Goal: Task Accomplishment & Management: Use online tool/utility

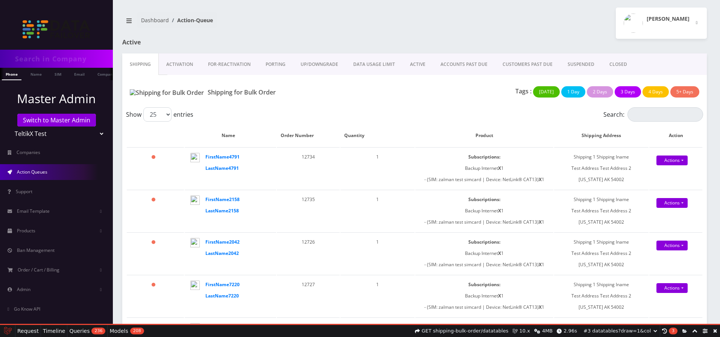
click at [715, 328] on link at bounding box center [715, 331] width 10 height 12
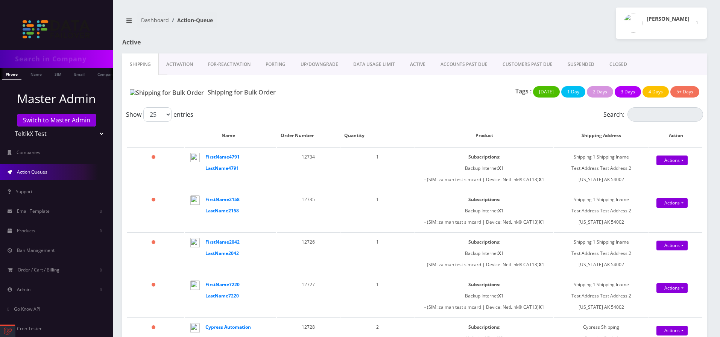
click at [444, 68] on link "ACCOUNTS PAST DUE" at bounding box center [464, 64] width 62 height 22
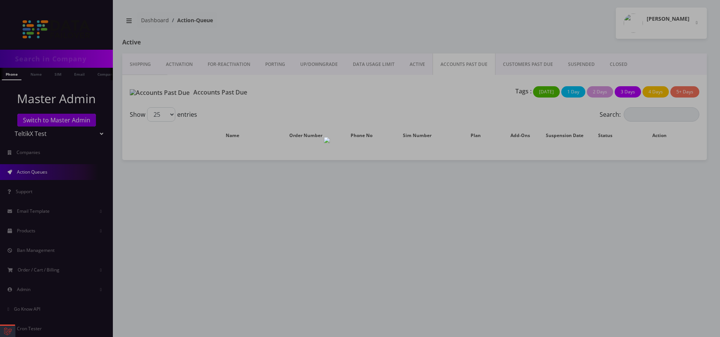
select select "01K76J7DRSMDEPN6C60K833N7C"
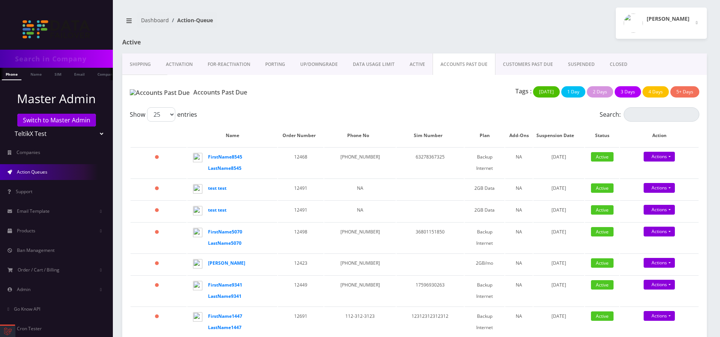
click at [15, 329] on link at bounding box center [7, 330] width 15 height 11
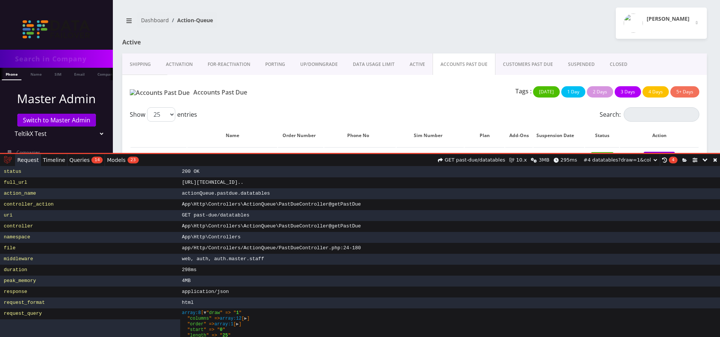
drag, startPoint x: 441, startPoint y: 210, endPoint x: 424, endPoint y: 153, distance: 60.1
click at [424, 154] on div "Request 302 Found Messages Timeline Exceptions Views 0 Queries 14 Models 23 Mai…" at bounding box center [360, 245] width 720 height 183
click at [78, 160] on span "Queries" at bounding box center [79, 160] width 20 height 0
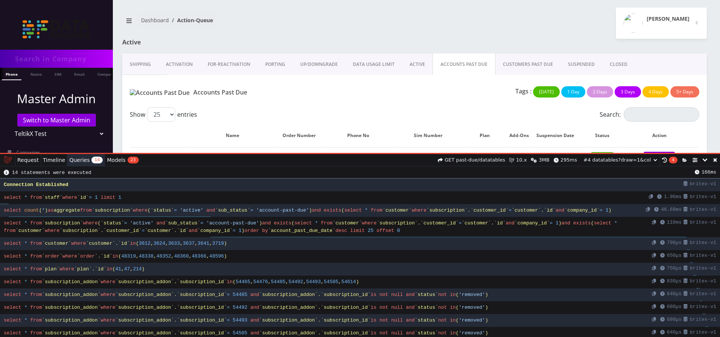
click at [713, 159] on link at bounding box center [715, 160] width 10 height 12
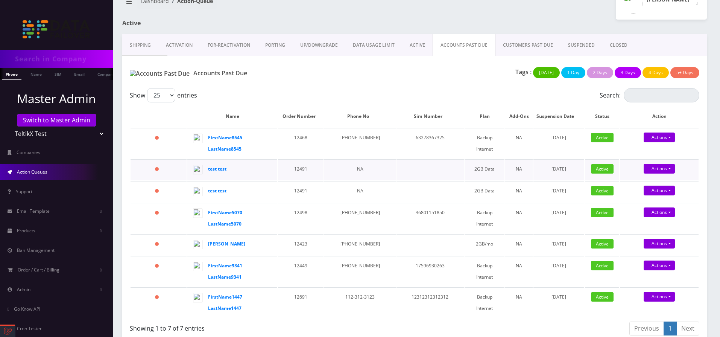
scroll to position [28, 0]
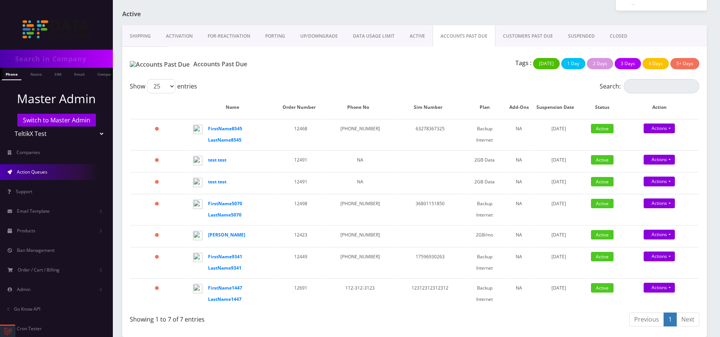
select select "7"
click at [9, 126] on select "TeltikX Test OneTouch GPS Teltik IoT Hale and Serrano Plc Home Away Secure RevG…" at bounding box center [57, 133] width 96 height 14
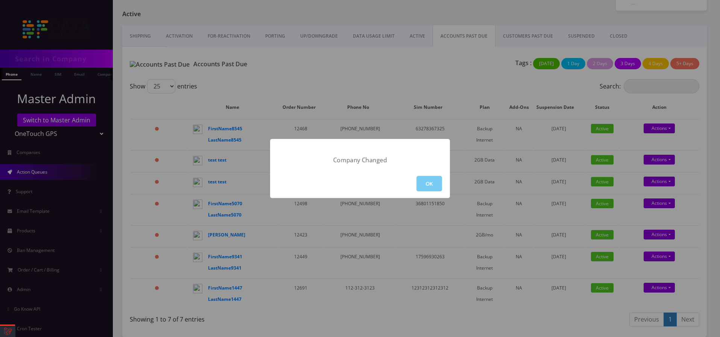
click at [436, 184] on button "OK" at bounding box center [429, 183] width 26 height 15
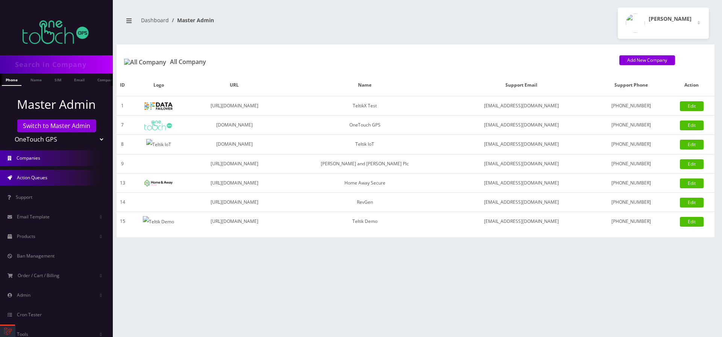
click at [13, 177] on link "Action Queues" at bounding box center [56, 178] width 113 height 16
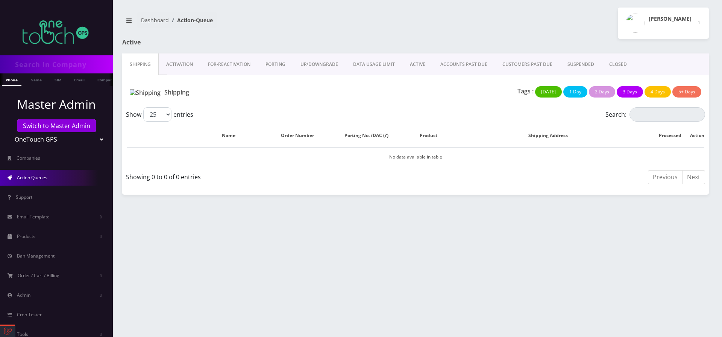
click at [460, 70] on link "ACCOUNTS PAST DUE" at bounding box center [464, 64] width 62 height 22
click at [460, 70] on link "ACCOUNTS PAST DUE" at bounding box center [464, 64] width 63 height 22
select select "1"
click at [9, 132] on select "TeltikX Test OneTouch GPS Teltik IoT Hale and Serrano Plc Home Away Secure RevG…" at bounding box center [57, 139] width 96 height 14
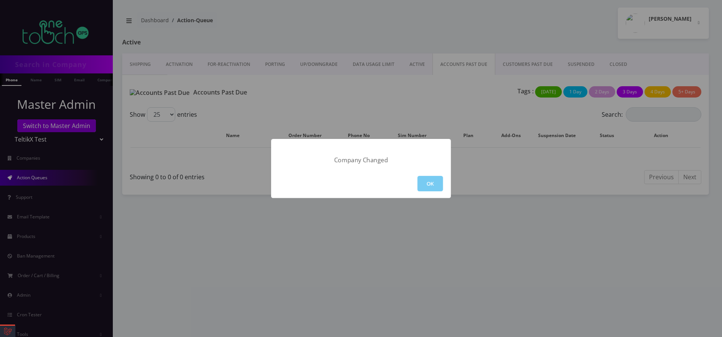
click at [423, 185] on button "OK" at bounding box center [431, 183] width 26 height 15
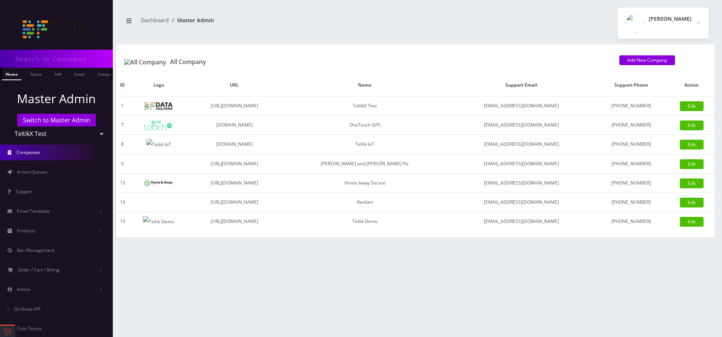
click at [45, 170] on span "Action Queues" at bounding box center [32, 172] width 30 height 6
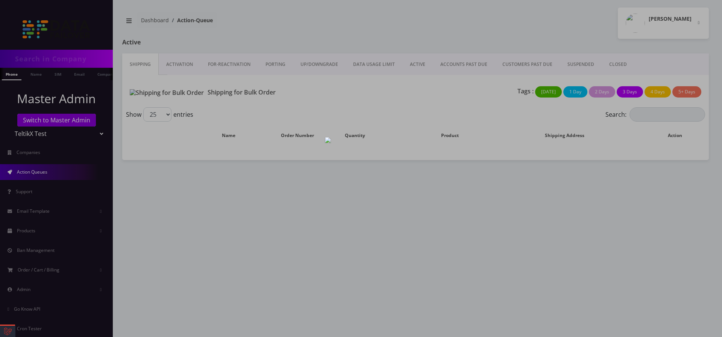
click at [457, 68] on div at bounding box center [361, 168] width 722 height 337
click at [456, 62] on link "ACCOUNTS PAST DUE" at bounding box center [464, 64] width 62 height 22
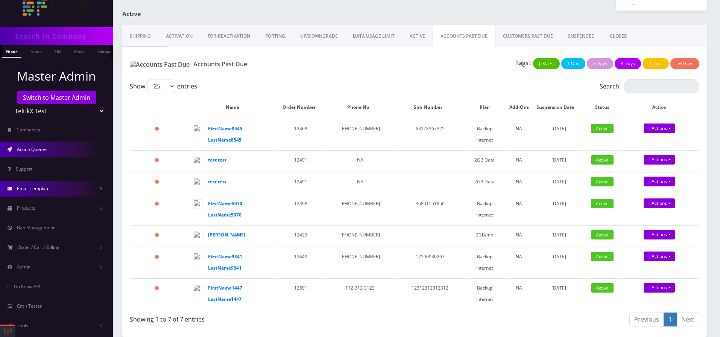
scroll to position [35, 0]
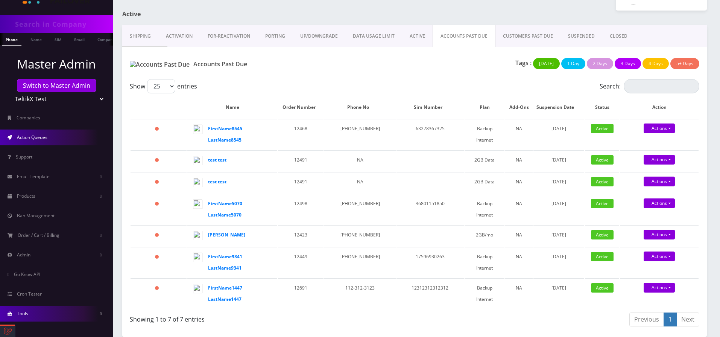
click at [84, 310] on link "Tools" at bounding box center [56, 313] width 113 height 16
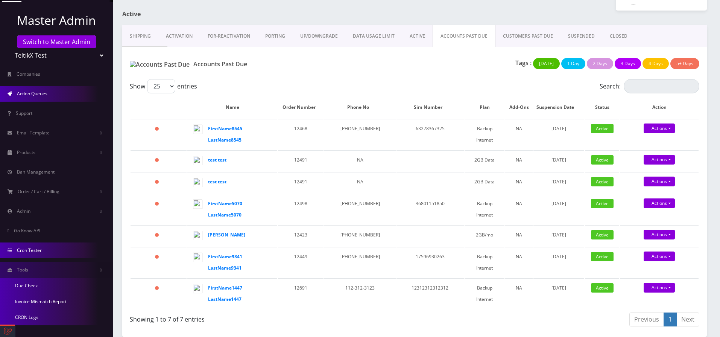
scroll to position [82, 0]
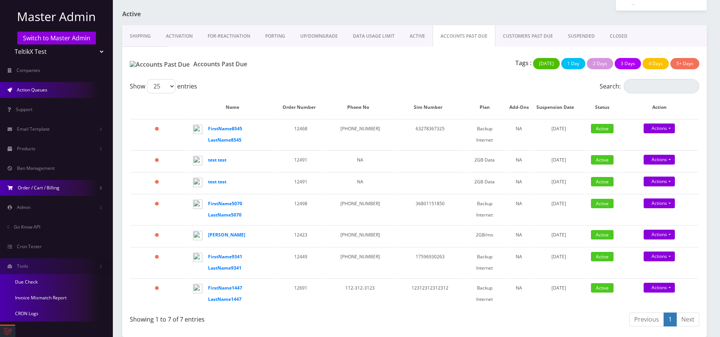
click at [86, 191] on link "Order / Cart / Billing" at bounding box center [56, 188] width 113 height 16
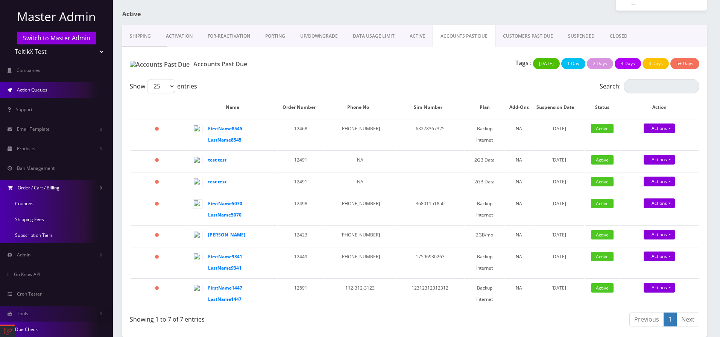
click at [86, 191] on link "Order / Cart / Billing" at bounding box center [56, 188] width 113 height 16
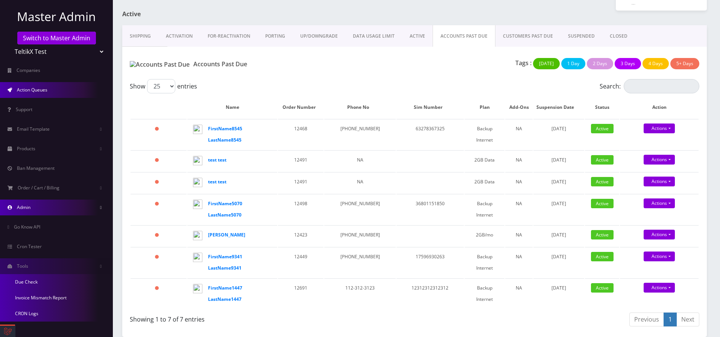
click at [85, 207] on link "Admin" at bounding box center [56, 207] width 113 height 16
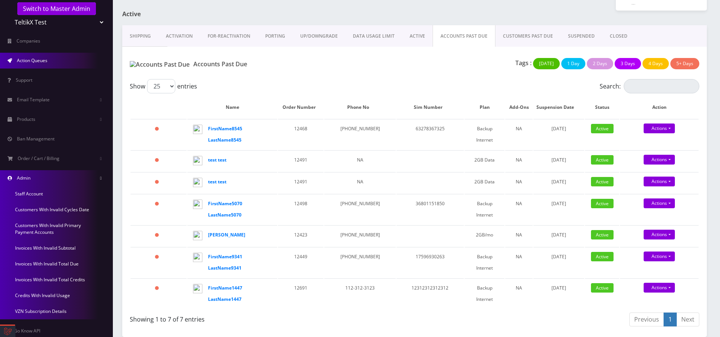
scroll to position [127, 0]
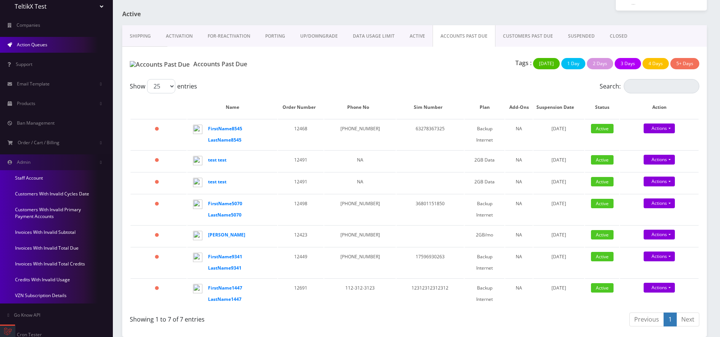
click at [78, 197] on link "Customers With Invalid Cycles Date" at bounding box center [56, 194] width 113 height 16
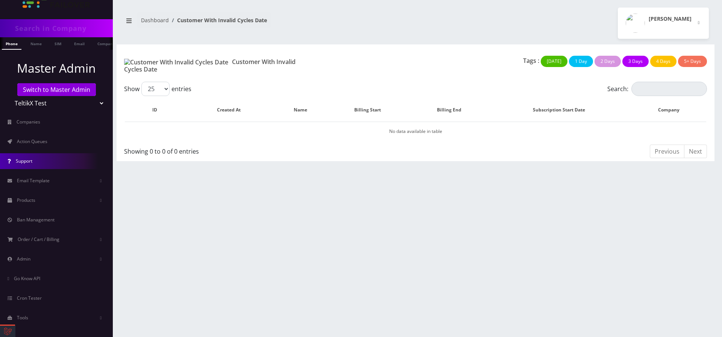
scroll to position [35, 0]
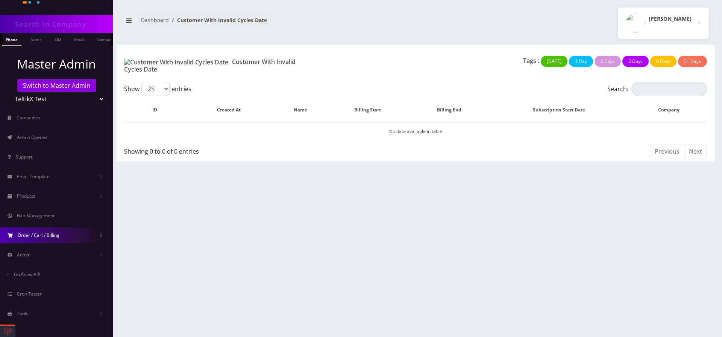
click at [71, 237] on link "Order / Cart / Billing" at bounding box center [56, 235] width 113 height 16
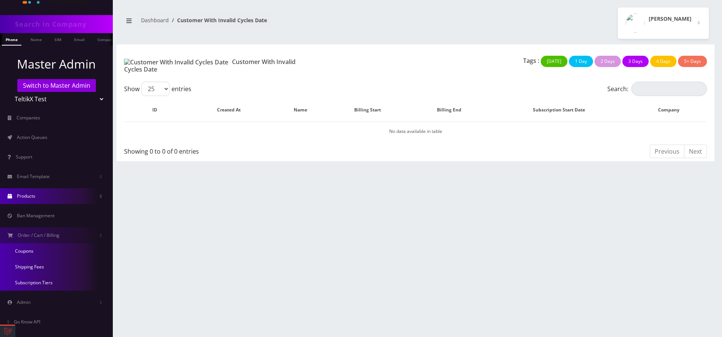
click at [73, 196] on link "Products" at bounding box center [56, 196] width 113 height 16
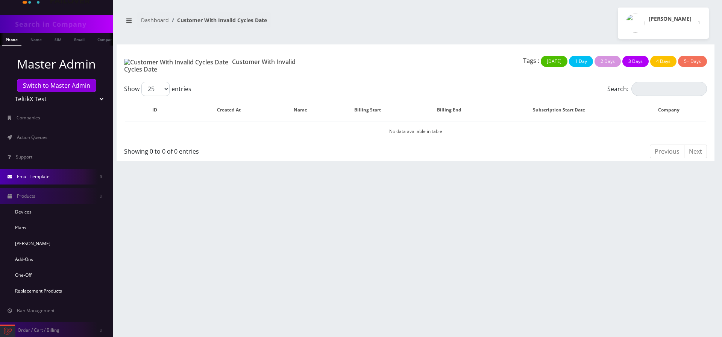
click at [77, 177] on link "Email Template" at bounding box center [56, 177] width 113 height 16
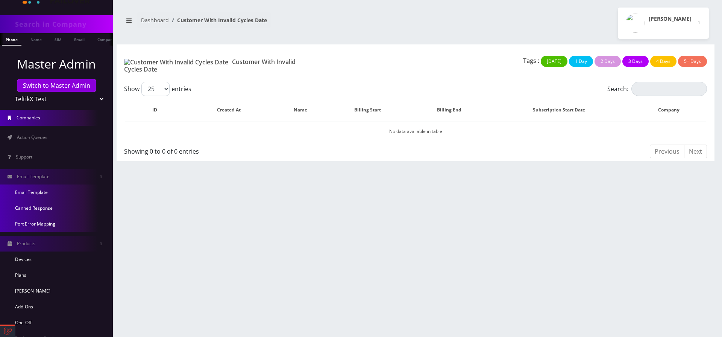
click at [60, 121] on link "Companies" at bounding box center [56, 118] width 113 height 16
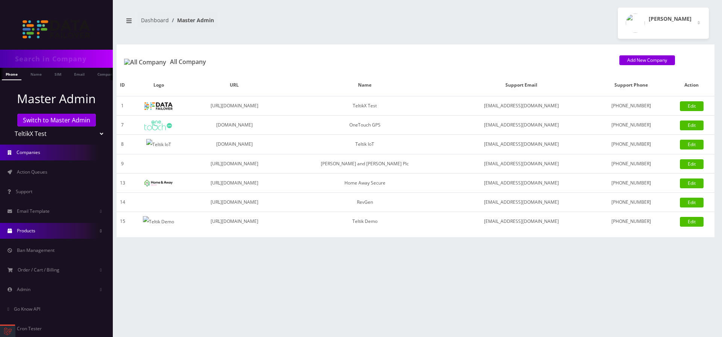
click at [34, 227] on span "Products" at bounding box center [26, 230] width 18 height 6
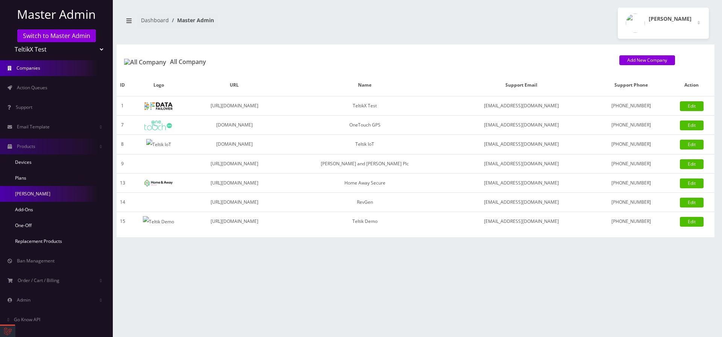
scroll to position [129, 0]
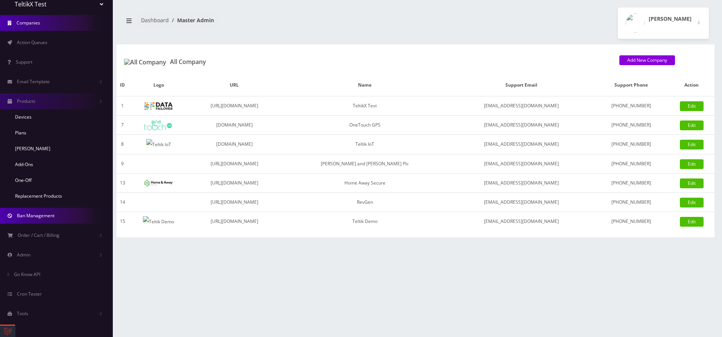
click at [59, 215] on link "Ban Management" at bounding box center [56, 216] width 113 height 16
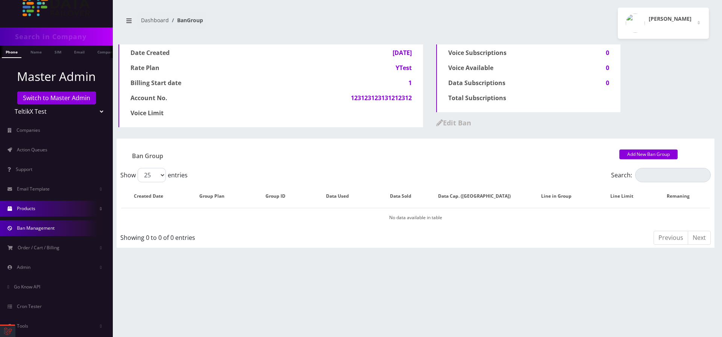
scroll to position [35, 0]
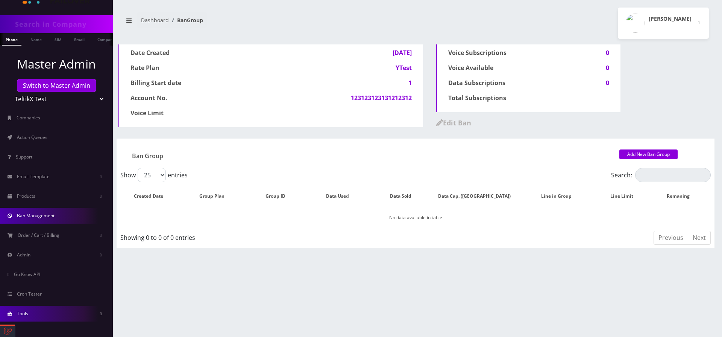
click at [61, 306] on link "Tools" at bounding box center [56, 313] width 113 height 16
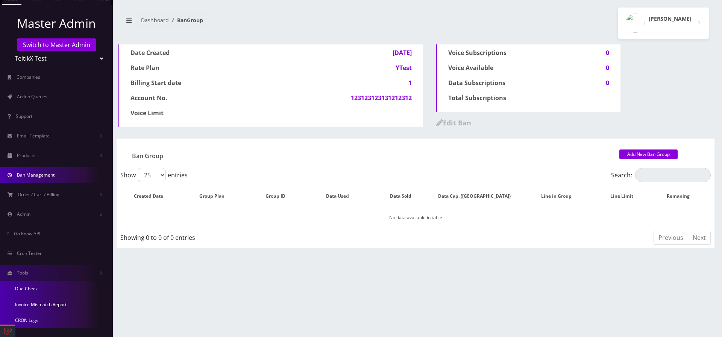
scroll to position [82, 0]
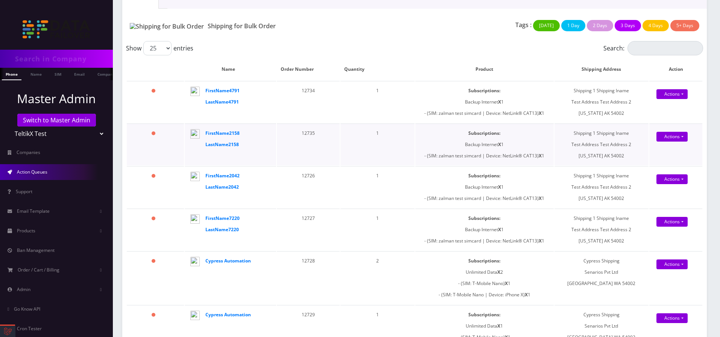
scroll to position [135, 0]
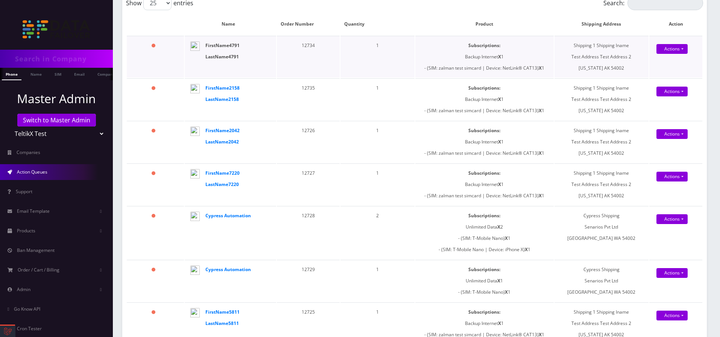
click at [212, 59] on strong "FirstName4791 LastName4791" at bounding box center [222, 51] width 34 height 18
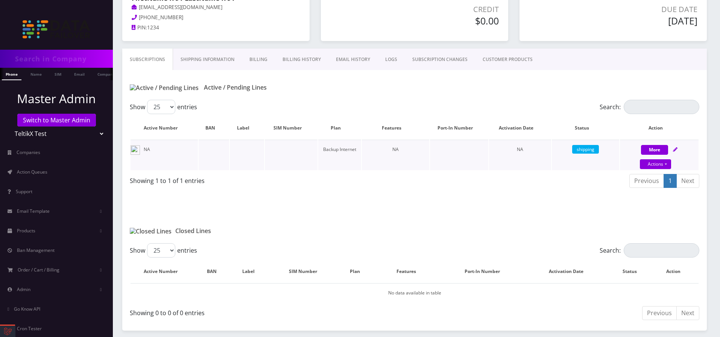
scroll to position [74, 0]
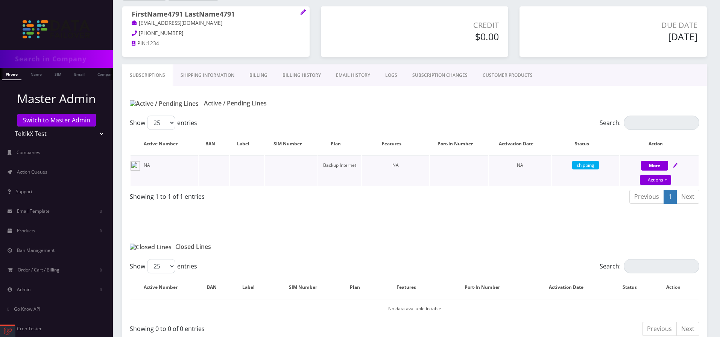
click at [675, 164] on icon at bounding box center [675, 165] width 5 height 5
select select "214"
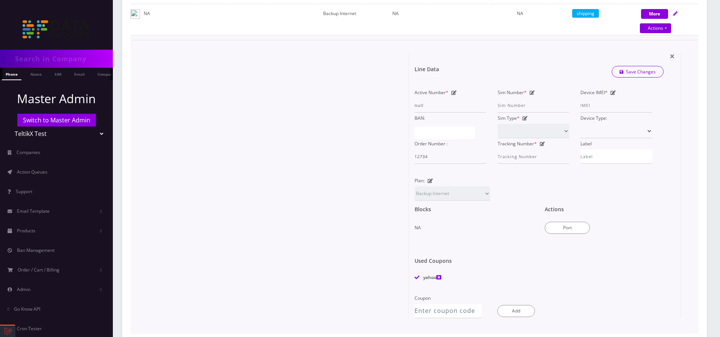
scroll to position [210, 0]
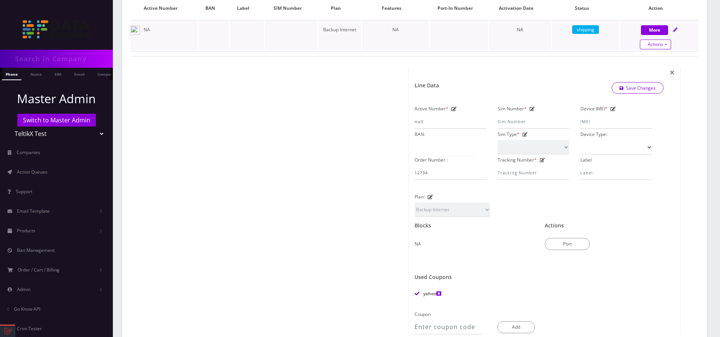
click at [650, 44] on link "Actions" at bounding box center [655, 44] width 31 height 10
select select "214"
click at [621, 44] on div "Actions Suspend Close Replace SIM Card Replace Device Replace SIM + Device" at bounding box center [655, 44] width 79 height 11
select select "214"
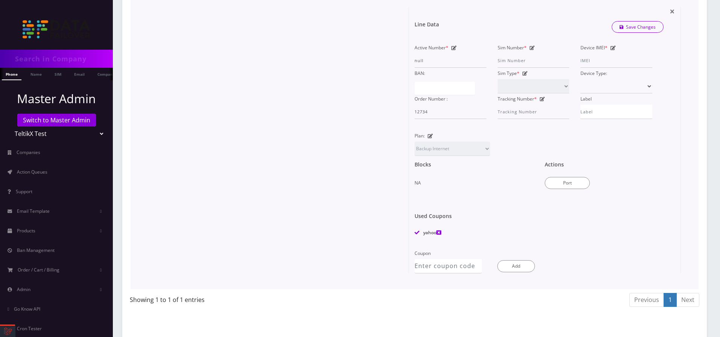
scroll to position [255, 0]
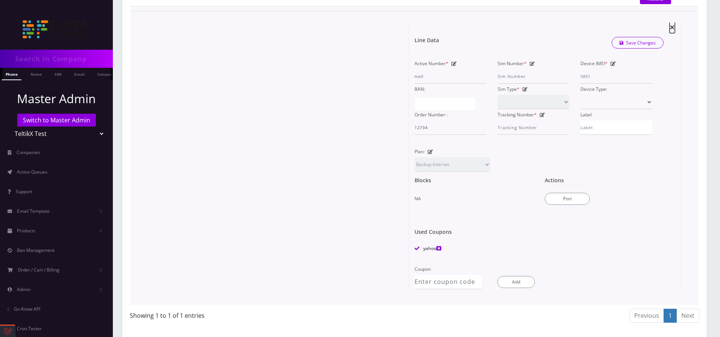
click at [671, 31] on span "×" at bounding box center [672, 27] width 5 height 12
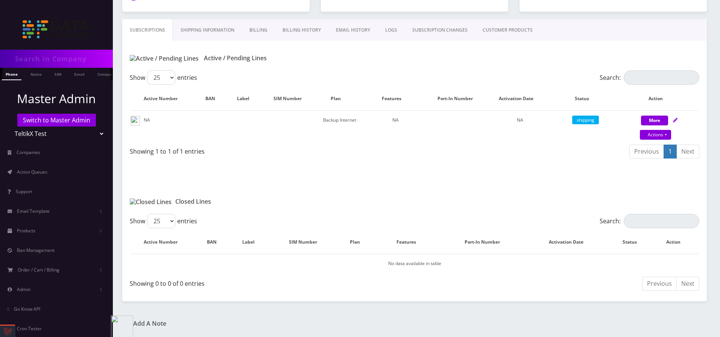
scroll to position [74, 0]
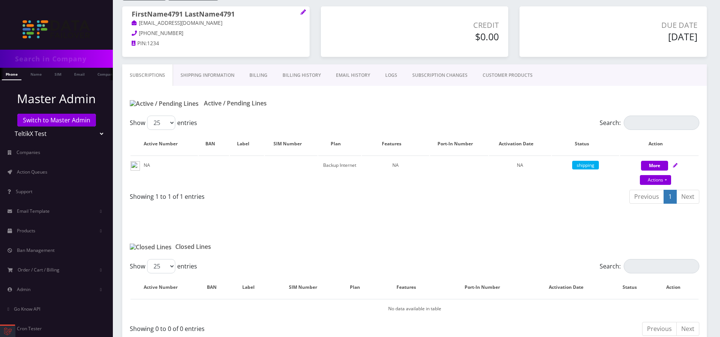
click at [296, 82] on link "Billing History" at bounding box center [301, 75] width 53 height 22
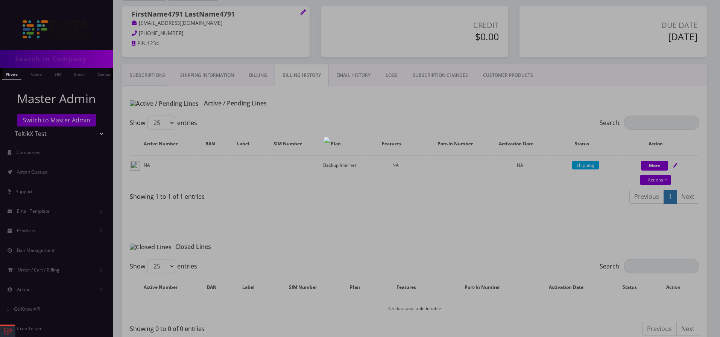
click at [296, 82] on div at bounding box center [360, 168] width 720 height 337
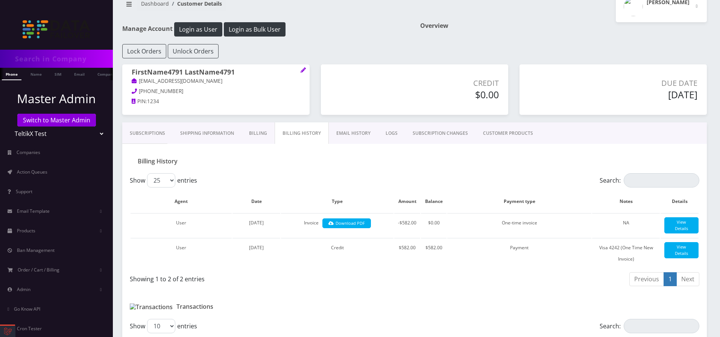
scroll to position [74, 0]
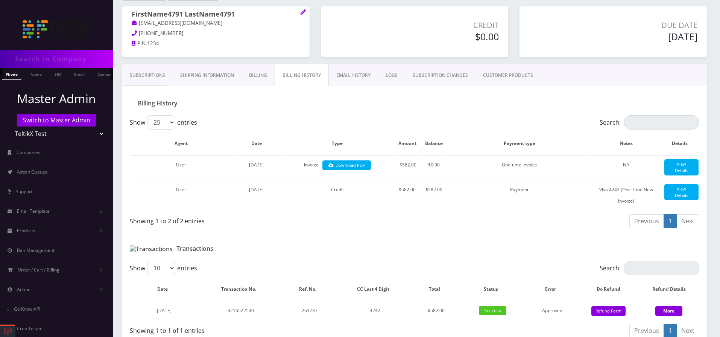
click at [165, 75] on link "Subscriptions" at bounding box center [147, 75] width 50 height 22
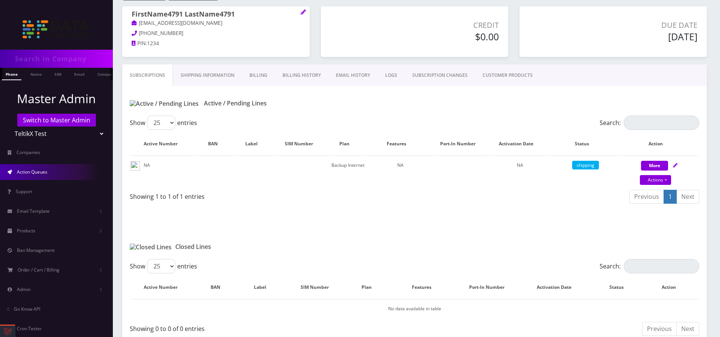
click at [65, 172] on link "Action Queues" at bounding box center [56, 172] width 113 height 16
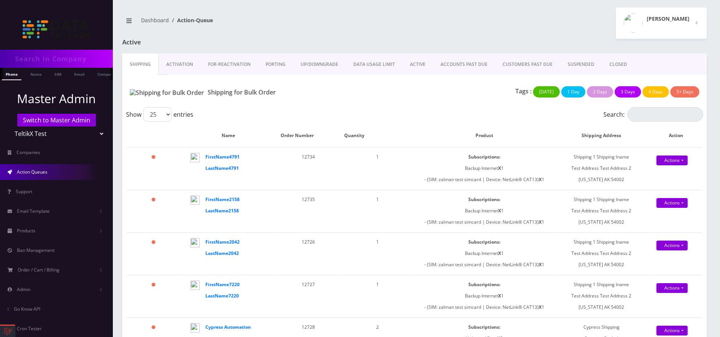
click at [687, 89] on button "5+ Days" at bounding box center [684, 91] width 29 height 11
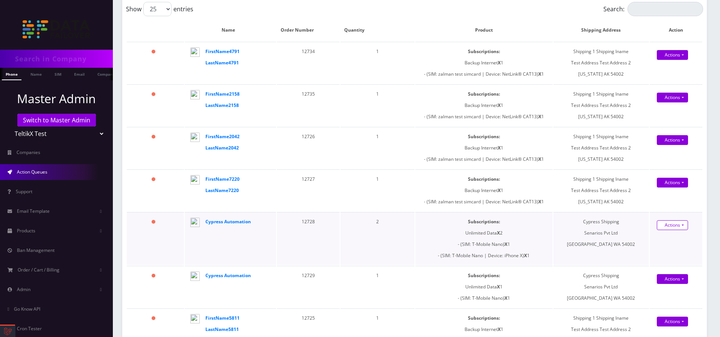
scroll to position [45, 0]
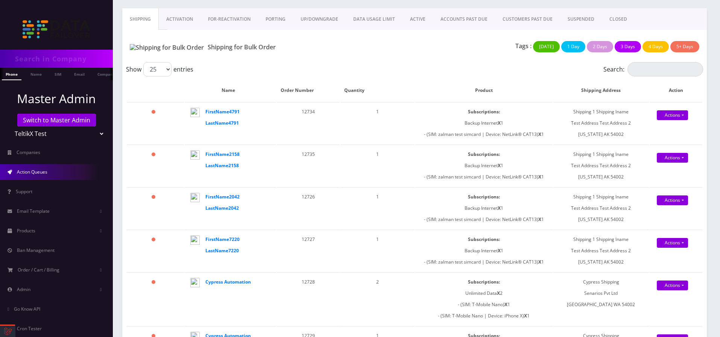
click at [554, 49] on button "[DATE]" at bounding box center [546, 46] width 27 height 11
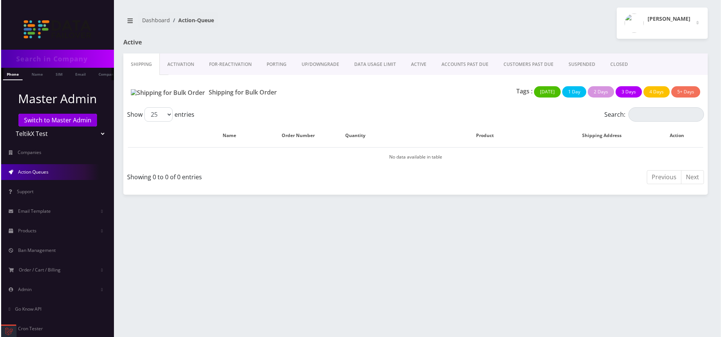
scroll to position [0, 0]
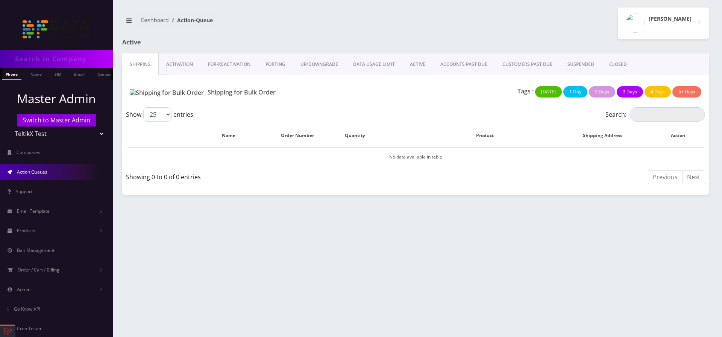
click at [577, 86] on button "1 Day" at bounding box center [575, 91] width 24 height 11
click at [577, 92] on button "1 Day" at bounding box center [575, 91] width 24 height 11
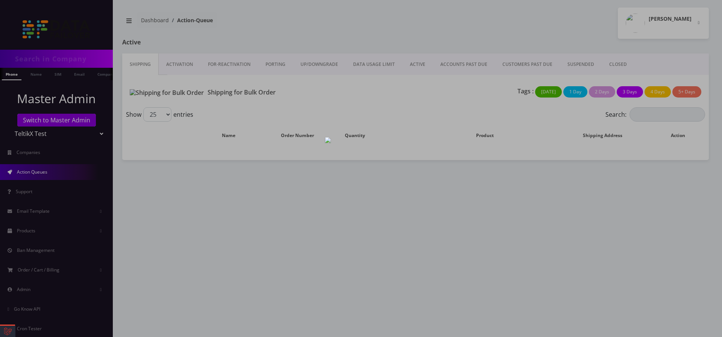
click at [567, 112] on div at bounding box center [361, 168] width 722 height 337
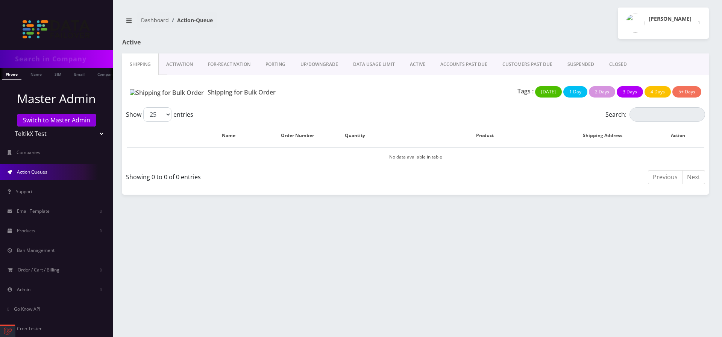
click at [135, 68] on link "Shipping" at bounding box center [140, 64] width 36 height 22
click at [167, 69] on link "Activation" at bounding box center [180, 64] width 42 height 22
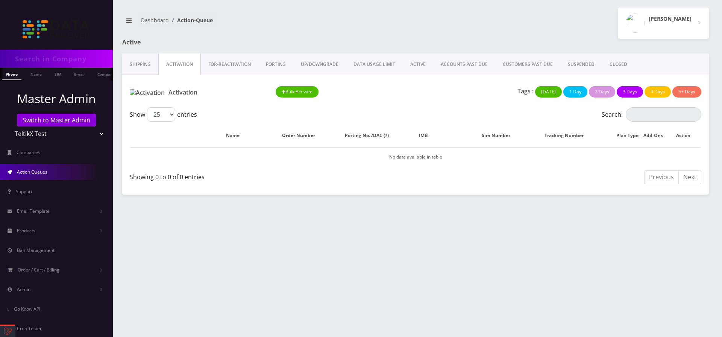
click at [143, 67] on link "Shipping" at bounding box center [140, 64] width 36 height 22
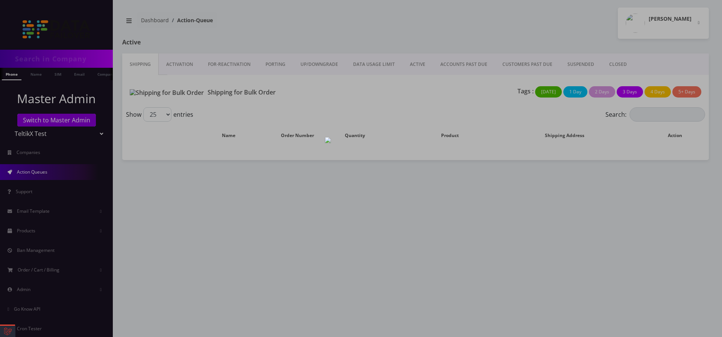
click at [278, 129] on div at bounding box center [361, 168] width 722 height 337
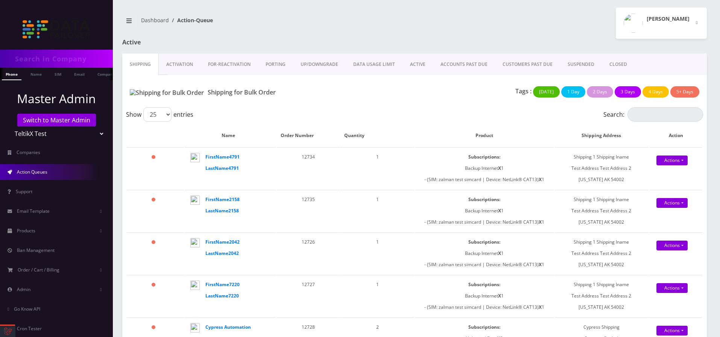
click at [477, 67] on link "ACCOUNTS PAST DUE" at bounding box center [464, 64] width 62 height 22
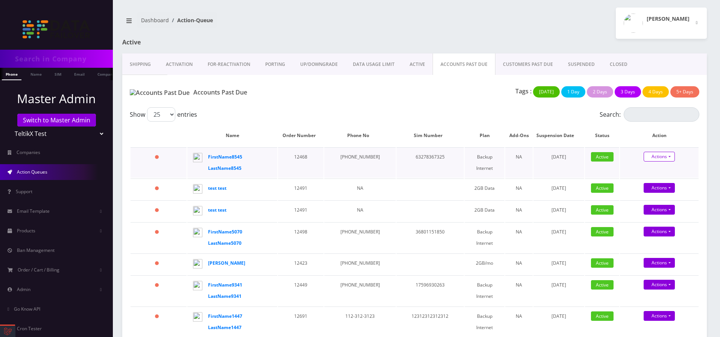
click at [660, 155] on link "Actions" at bounding box center [659, 157] width 31 height 10
click at [509, 155] on div "NA" at bounding box center [519, 156] width 20 height 11
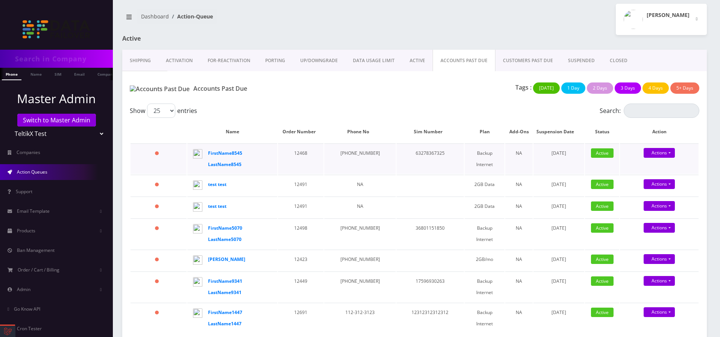
scroll to position [28, 0]
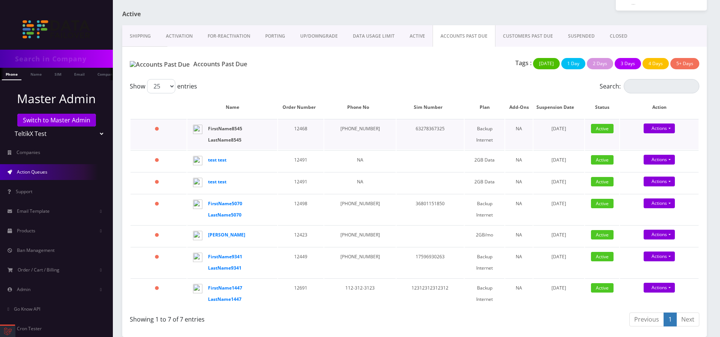
click at [235, 129] on strong "FirstName8545 LastName8545" at bounding box center [225, 134] width 34 height 18
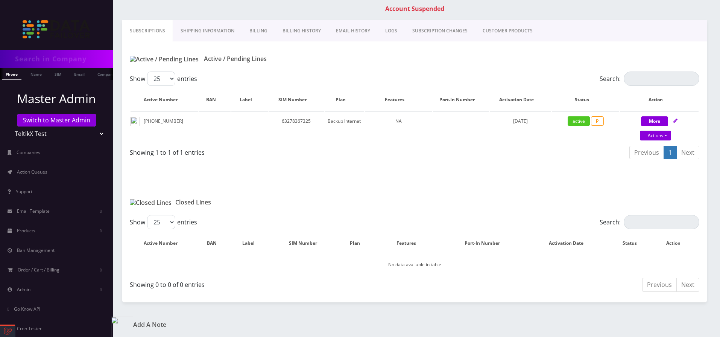
scroll to position [142, 0]
click at [598, 117] on span "P" at bounding box center [597, 119] width 13 height 9
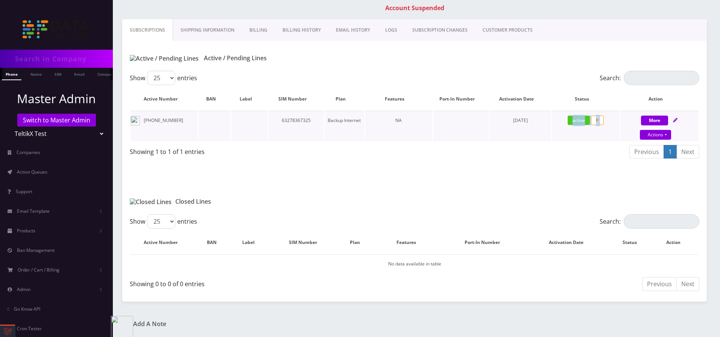
click at [598, 117] on span "P" at bounding box center [597, 119] width 13 height 9
click at [597, 120] on span "P" at bounding box center [597, 119] width 13 height 9
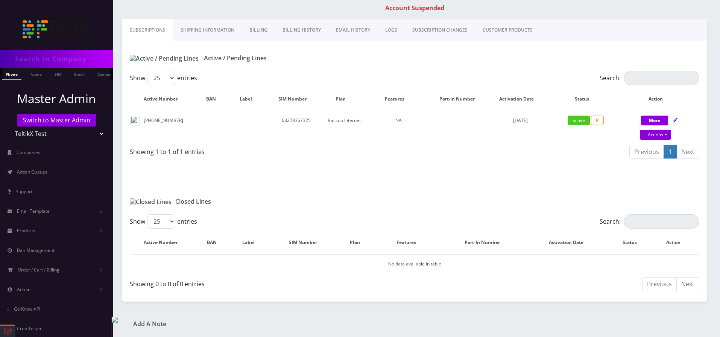
click at [261, 37] on link "Billing" at bounding box center [258, 30] width 33 height 22
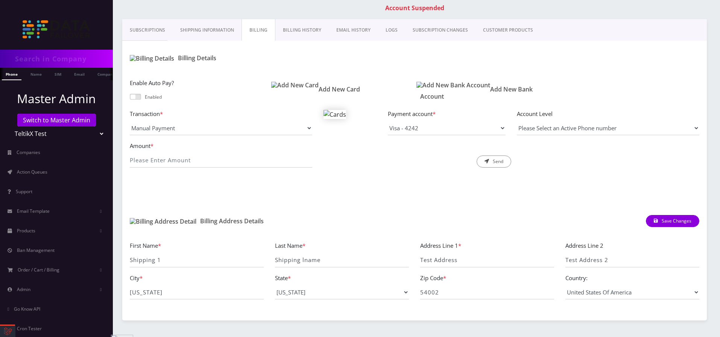
click at [297, 38] on link "Billing History" at bounding box center [301, 30] width 53 height 22
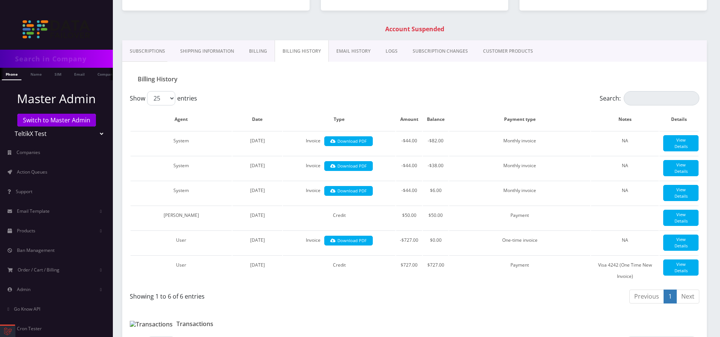
scroll to position [81, 0]
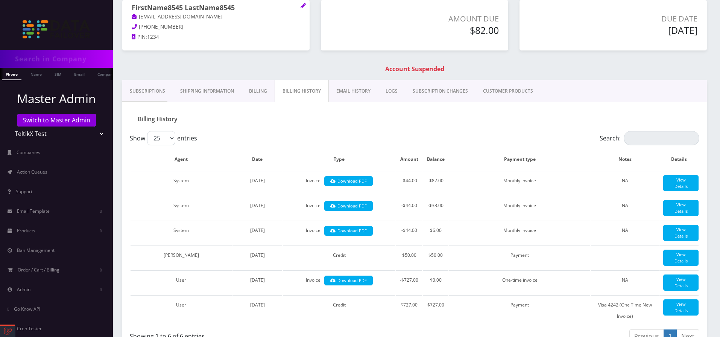
click at [159, 91] on link "Subscriptions" at bounding box center [147, 91] width 50 height 22
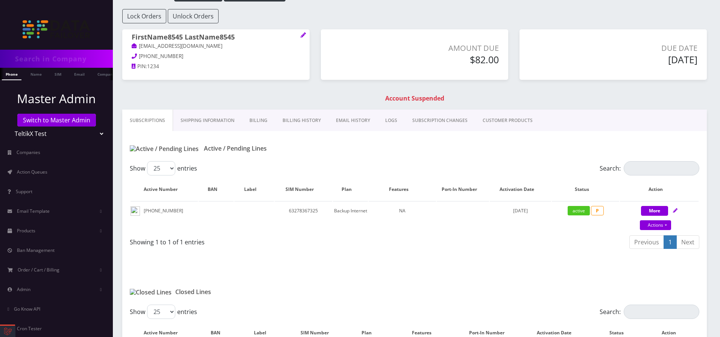
scroll to position [6, 0]
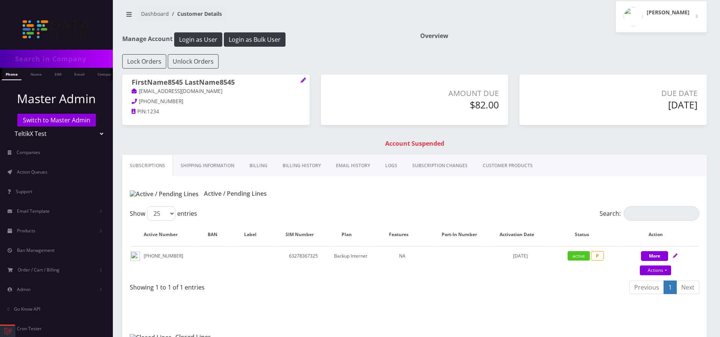
click at [156, 12] on link "Dashboard" at bounding box center [155, 13] width 28 height 7
click at [47, 169] on span "Action Queues" at bounding box center [32, 172] width 30 height 6
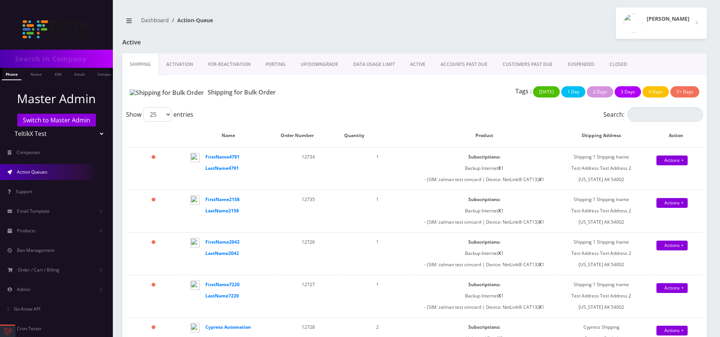
click at [4, 329] on link at bounding box center [7, 330] width 15 height 11
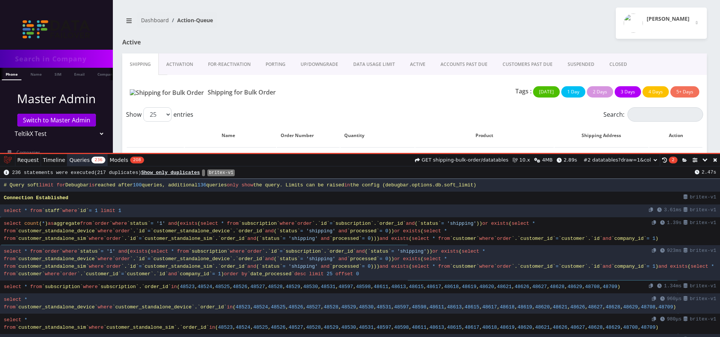
click at [470, 69] on link "ACCOUNTS PAST DUE" at bounding box center [464, 64] width 62 height 22
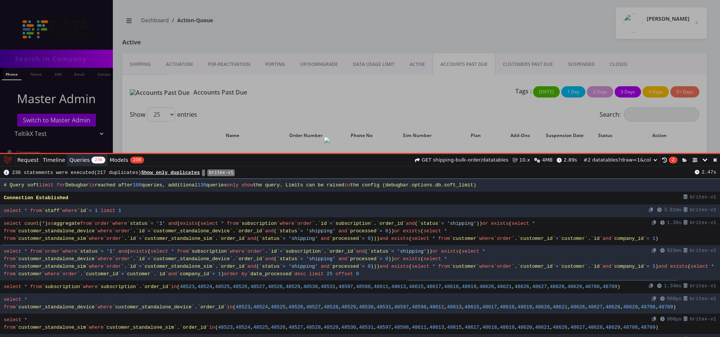
select select "01K76JN1B9SZTJYGNBATQTNQ3K"
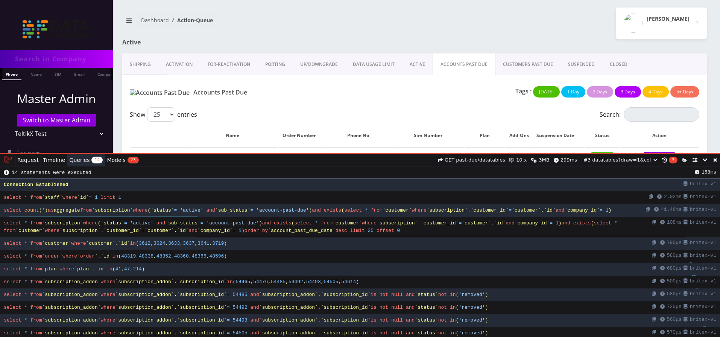
click at [715, 159] on link at bounding box center [715, 160] width 10 height 12
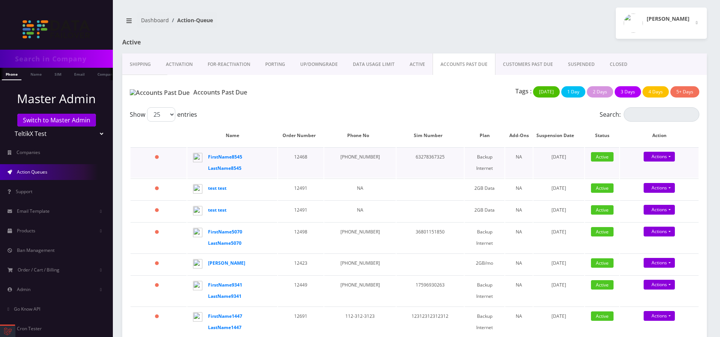
click at [476, 158] on td "Backup Internet" at bounding box center [485, 162] width 40 height 30
click at [591, 66] on link "SUSPENDED" at bounding box center [581, 64] width 42 height 22
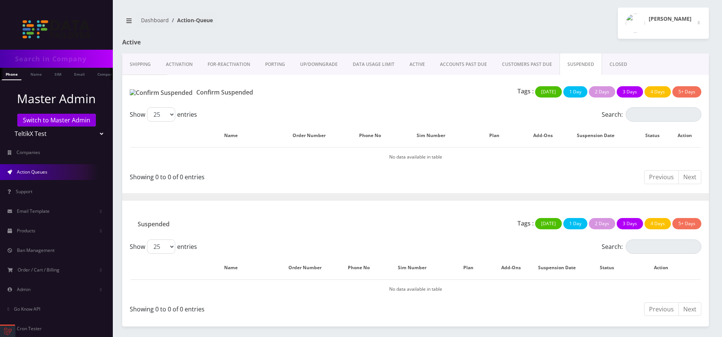
click at [533, 63] on link "CUSTOMERS PAST DUE" at bounding box center [527, 64] width 65 height 22
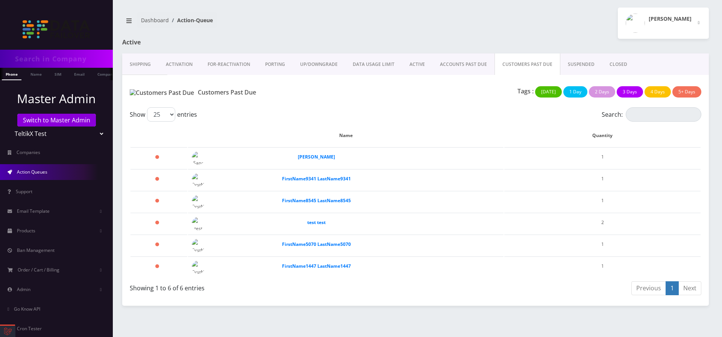
click at [14, 329] on link at bounding box center [7, 330] width 15 height 11
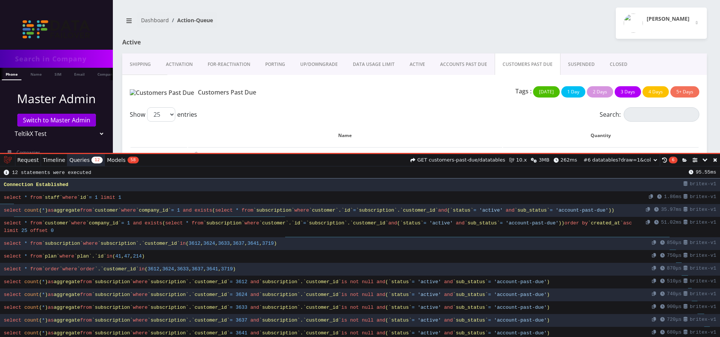
click at [15, 161] on link at bounding box center [7, 159] width 15 height 11
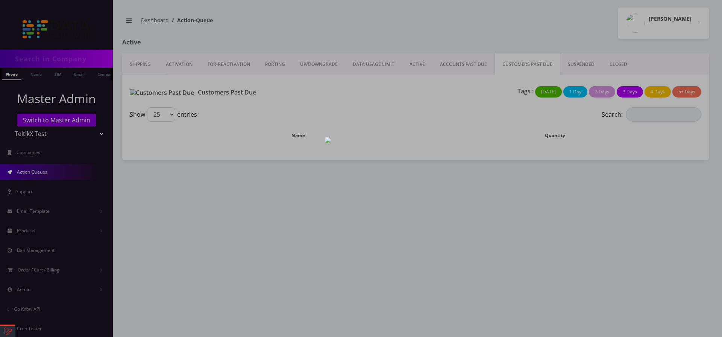
click at [12, 327] on link at bounding box center [7, 330] width 15 height 11
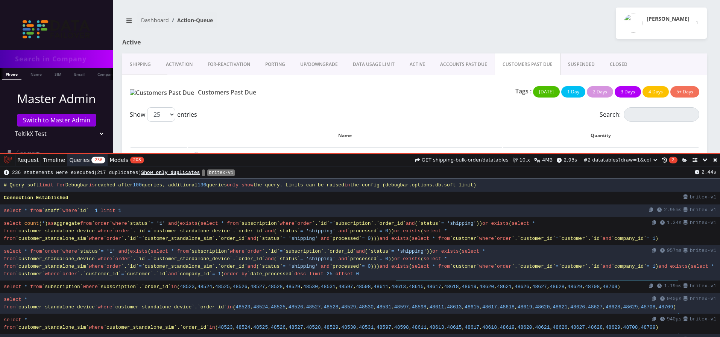
click at [72, 160] on span "Queries" at bounding box center [79, 160] width 20 height 0
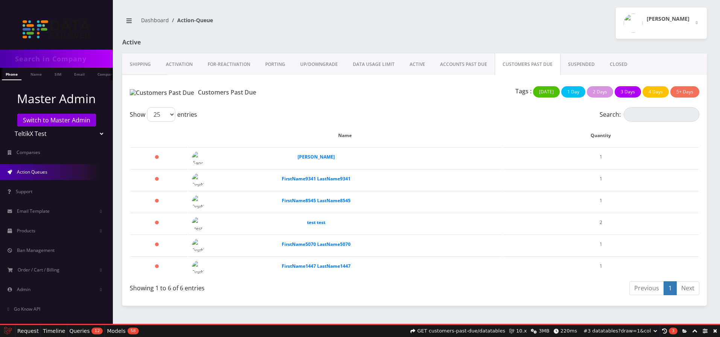
select select "01K76K8EM83GC8KNTGFZ39J9XM"
click at [581, 326] on select "#1 action-queue?tab_index=8 (13:49:36) #2 datatables?draw=1&columns%5B0%5D%5Bda…" at bounding box center [619, 331] width 77 height 10
click at [697, 332] on link at bounding box center [695, 331] width 10 height 12
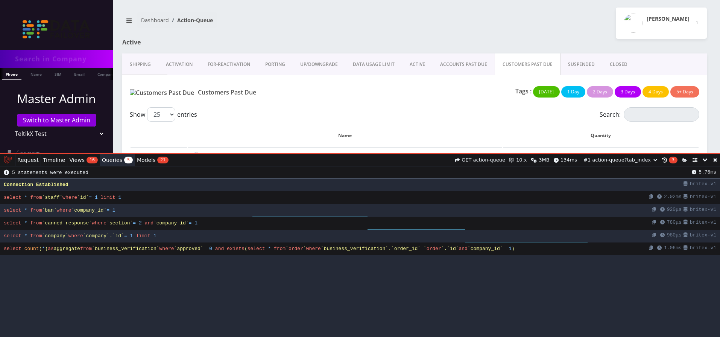
click at [81, 156] on link "Views 16" at bounding box center [83, 160] width 33 height 12
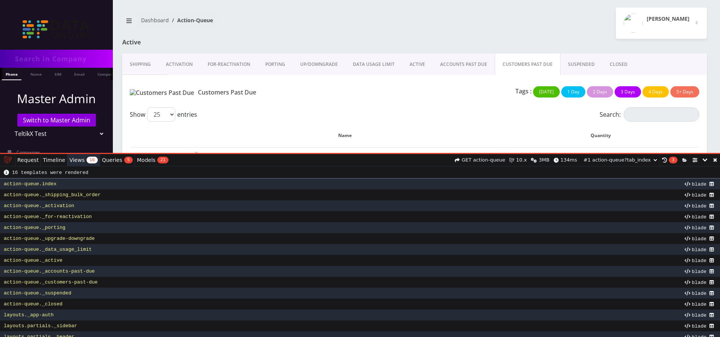
click at [715, 159] on link at bounding box center [715, 160] width 10 height 12
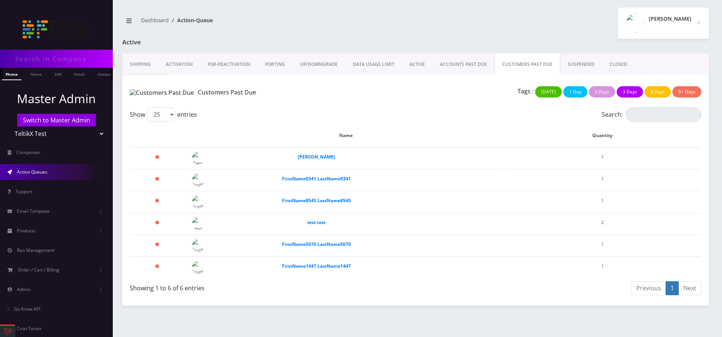
click at [561, 64] on link "SUSPENDED" at bounding box center [581, 64] width 42 height 22
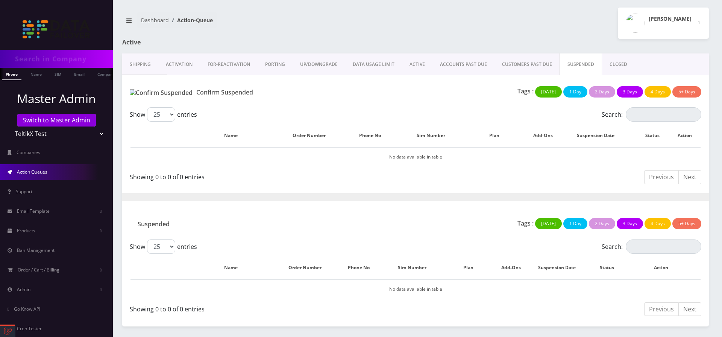
click at [469, 65] on link "ACCOUNTS PAST DUE" at bounding box center [464, 64] width 62 height 22
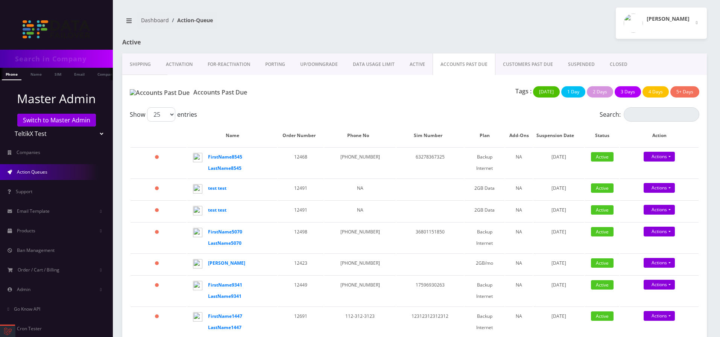
scroll to position [28, 0]
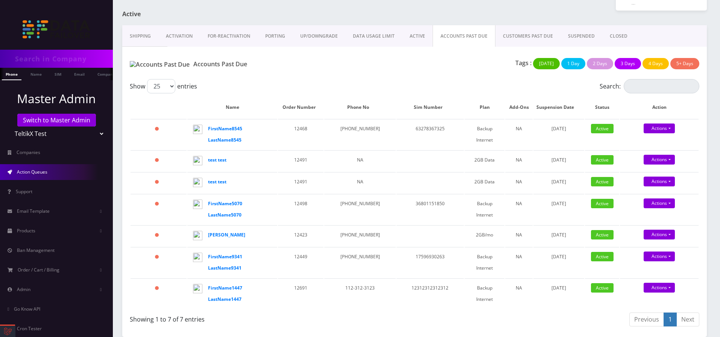
click at [585, 35] on link "SUSPENDED" at bounding box center [581, 36] width 42 height 22
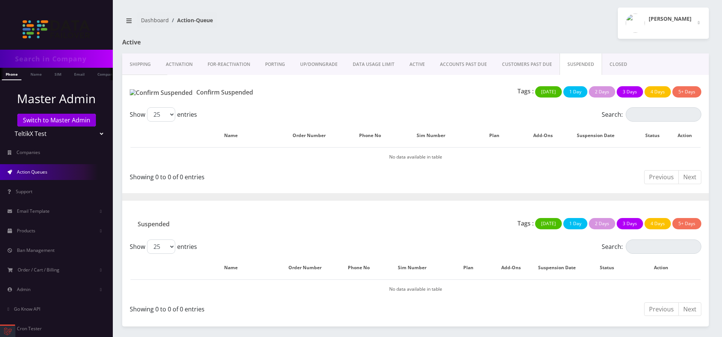
click at [610, 64] on link "CLOSED" at bounding box center [618, 64] width 33 height 22
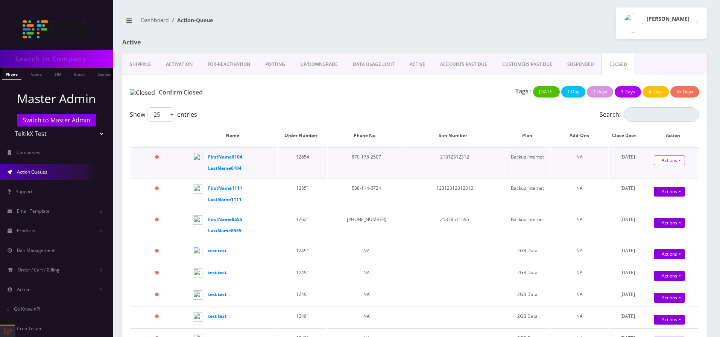
click at [666, 162] on link "Actions" at bounding box center [669, 160] width 31 height 10
click at [658, 184] on link "Reopen" at bounding box center [679, 183] width 60 height 10
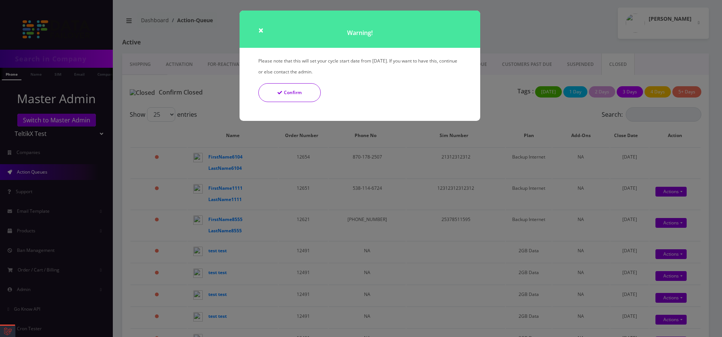
click at [300, 94] on button "Confirm" at bounding box center [289, 92] width 62 height 19
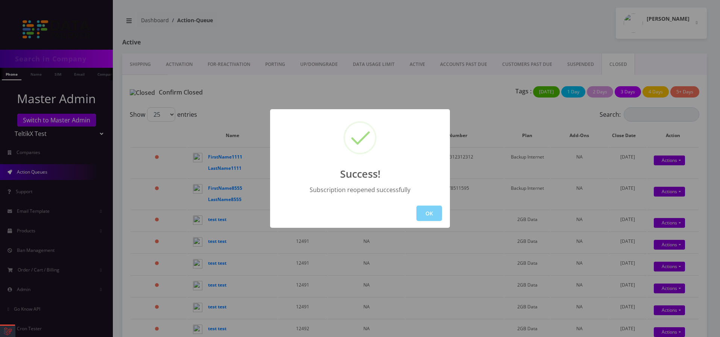
click at [583, 62] on div "Success! Subscription reopened successfully OK" at bounding box center [360, 168] width 720 height 337
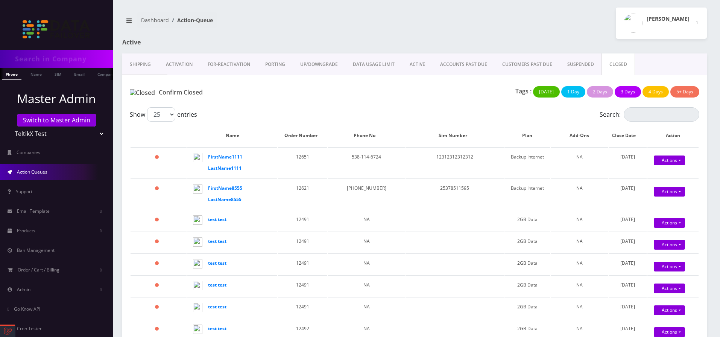
click at [583, 62] on link "SUSPENDED" at bounding box center [581, 64] width 42 height 22
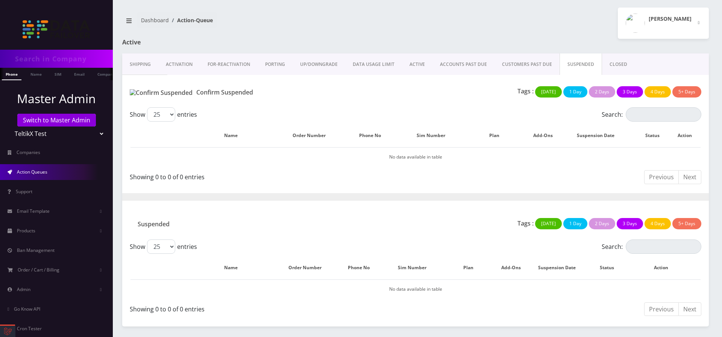
click at [513, 65] on link "CUSTOMERS PAST DUE" at bounding box center [527, 64] width 65 height 22
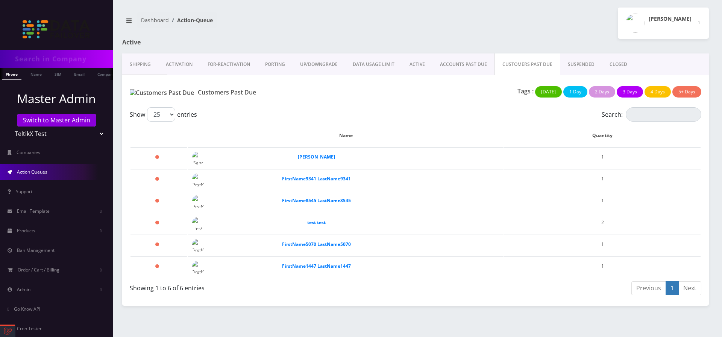
click at [451, 64] on link "ACCOUNTS PAST DUE" at bounding box center [464, 64] width 62 height 22
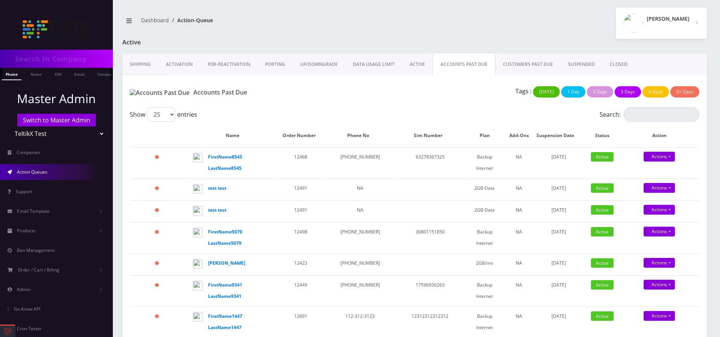
click at [530, 66] on link "CUSTOMERS PAST DUE" at bounding box center [527, 64] width 65 height 22
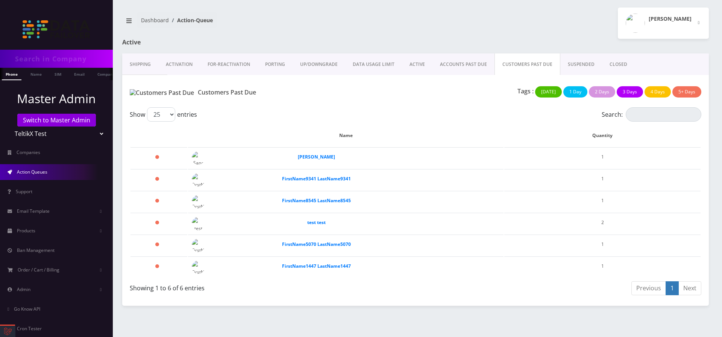
click at [152, 64] on link "Shipping" at bounding box center [140, 64] width 36 height 22
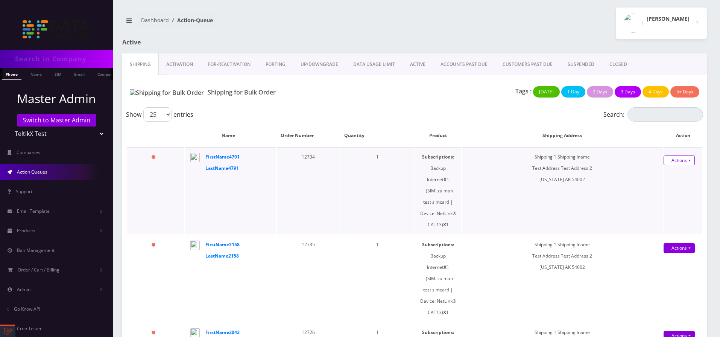
click at [685, 162] on link "Actions" at bounding box center [678, 160] width 31 height 10
click at [667, 181] on div "Shipped" at bounding box center [675, 174] width 60 height 17
click at [667, 176] on td "Actions Shipped" at bounding box center [682, 190] width 39 height 87
click at [676, 161] on link "Actions" at bounding box center [678, 160] width 31 height 10
click at [669, 176] on link "Shipped" at bounding box center [675, 174] width 60 height 11
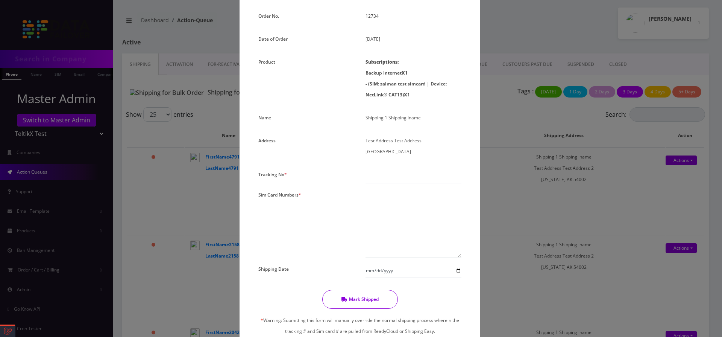
scroll to position [115, 0]
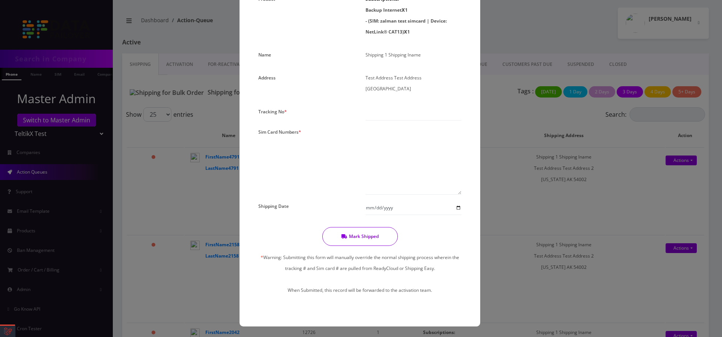
click at [349, 239] on button "Mark Shipped" at bounding box center [360, 236] width 76 height 19
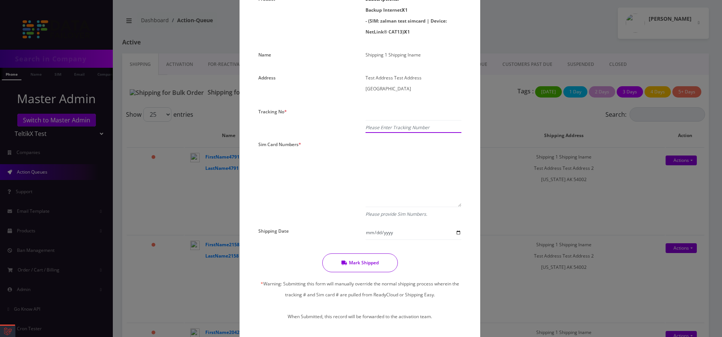
click at [381, 114] on input "text" at bounding box center [414, 113] width 96 height 14
type input "51477"
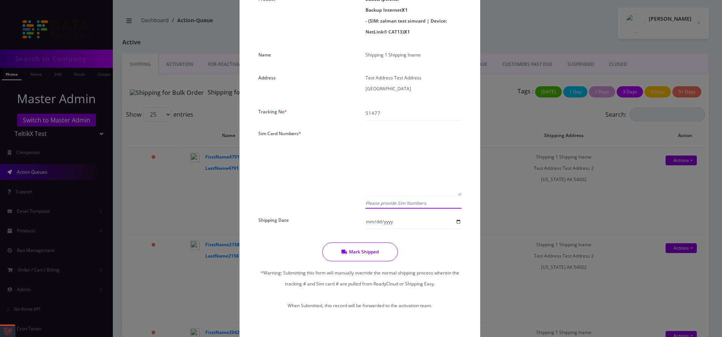
click at [408, 195] on textarea at bounding box center [414, 162] width 96 height 68
click at [394, 188] on textarea at bounding box center [414, 162] width 96 height 68
click at [390, 203] on em "Please provide Sim Numbers." at bounding box center [414, 202] width 96 height 11
click at [389, 192] on textarea at bounding box center [414, 162] width 96 height 68
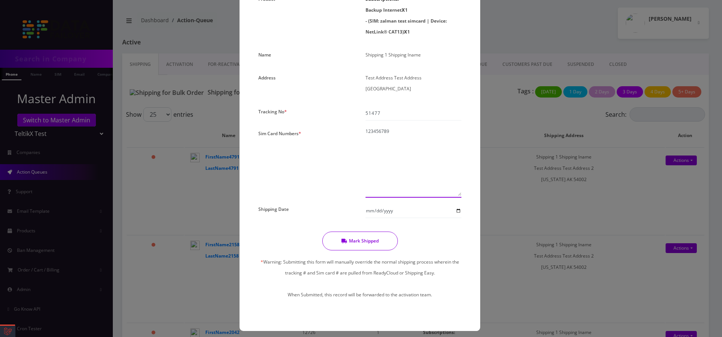
type textarea "123456789"
click at [374, 207] on input "Shipping Date" at bounding box center [414, 210] width 96 height 14
click at [459, 210] on input "Shipping Date" at bounding box center [414, 210] width 96 height 14
type input "[DATE]"
click at [360, 246] on button "Mark Shipped" at bounding box center [360, 240] width 76 height 19
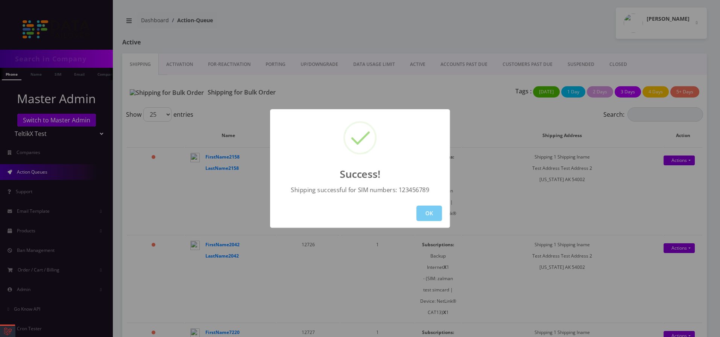
click at [437, 214] on button "OK" at bounding box center [429, 212] width 26 height 15
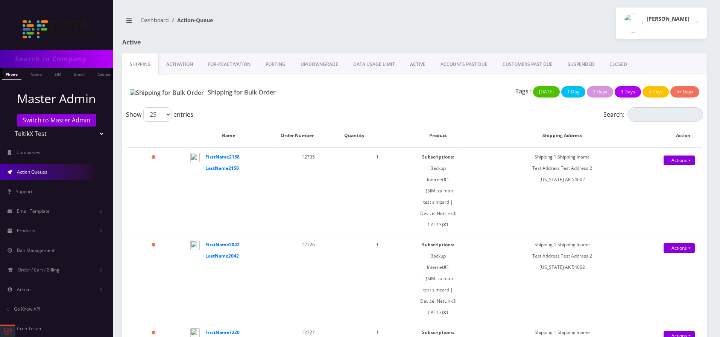
click at [179, 64] on link "Activation" at bounding box center [180, 64] width 42 height 22
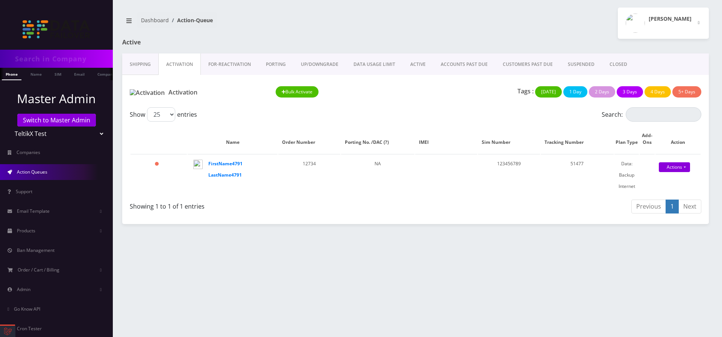
select select "01K76KBKW35ZJVHNEWF01ZBCJQ"
click at [683, 169] on link "Actions" at bounding box center [674, 167] width 31 height 10
click at [677, 178] on link "Activate" at bounding box center [677, 181] width 60 height 11
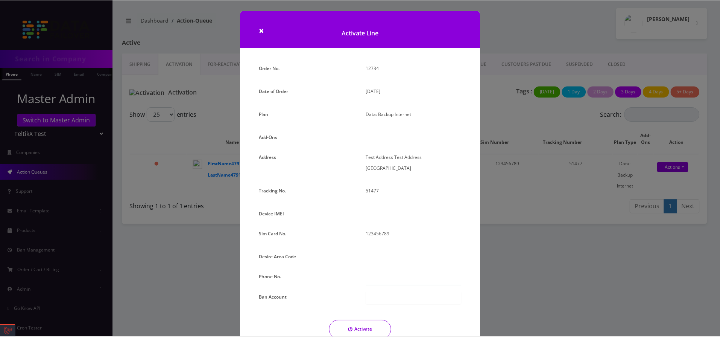
scroll to position [61, 0]
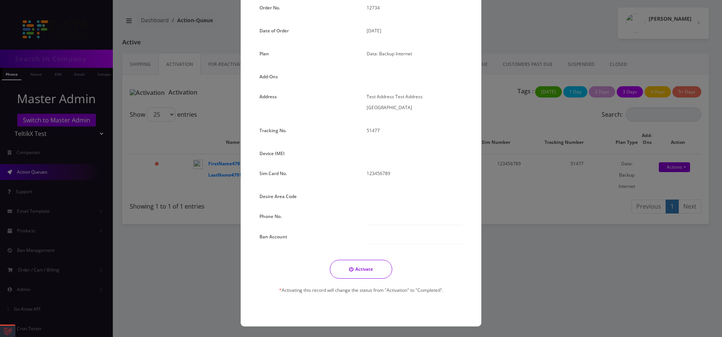
click at [378, 264] on button "Activate" at bounding box center [361, 269] width 62 height 19
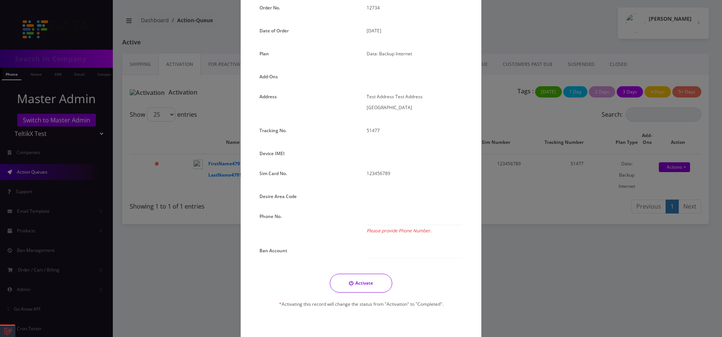
click at [383, 228] on label "Please provide Phone Number." at bounding box center [399, 230] width 65 height 11
click at [383, 225] on input "Please provide Phone Number." at bounding box center [415, 218] width 96 height 14
click at [382, 220] on input "Please provide Phone Number." at bounding box center [415, 218] width 96 height 14
type input "034-749-3867"
click at [330, 273] on button "Activate" at bounding box center [361, 282] width 62 height 19
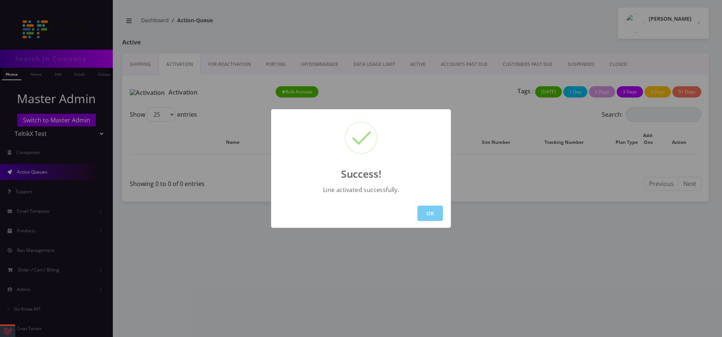
click at [424, 215] on button "OK" at bounding box center [431, 212] width 26 height 15
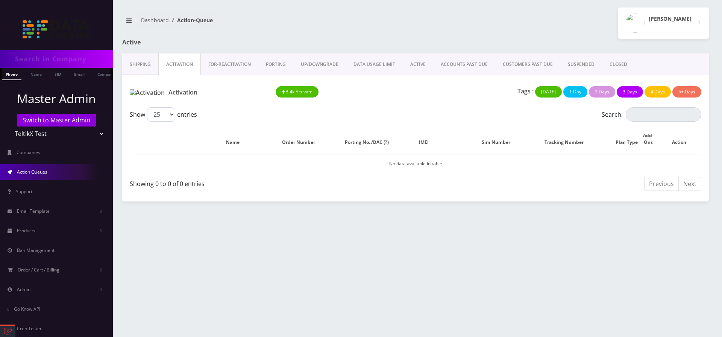
click at [225, 61] on link "FOR-REActivation" at bounding box center [230, 64] width 58 height 22
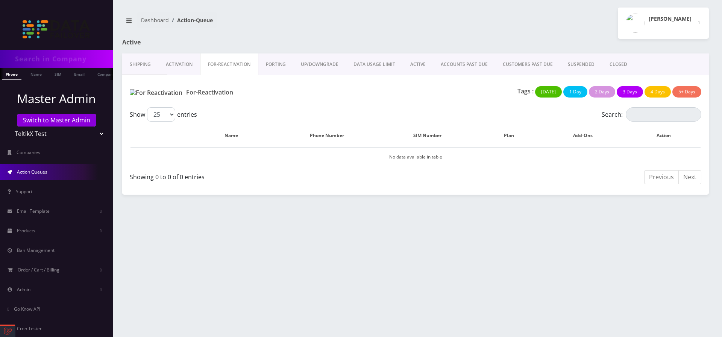
click at [291, 64] on link "PORTING" at bounding box center [275, 64] width 35 height 22
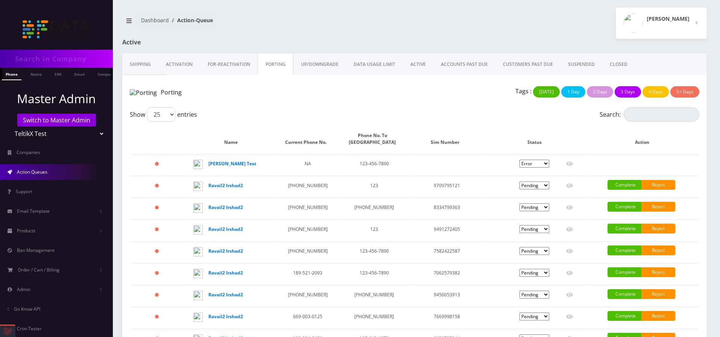
click at [307, 63] on link "UP/DOWNGRADE" at bounding box center [319, 64] width 53 height 22
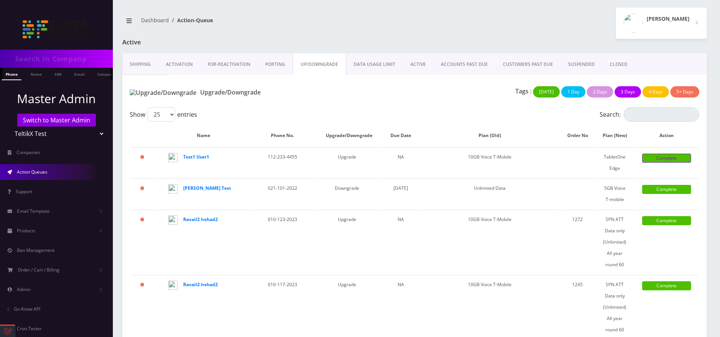
click at [646, 158] on link "Complete" at bounding box center [666, 157] width 49 height 9
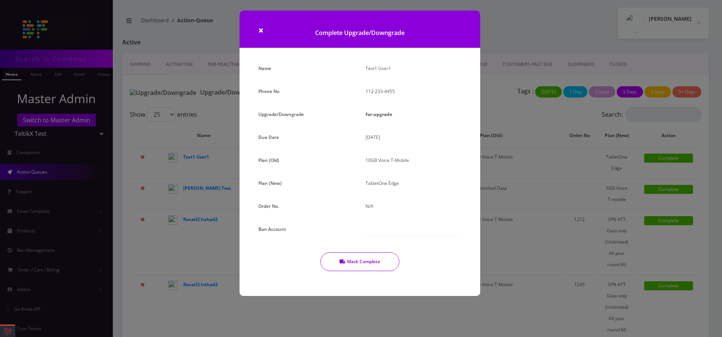
click at [372, 267] on button "Mark Complete" at bounding box center [359, 261] width 79 height 19
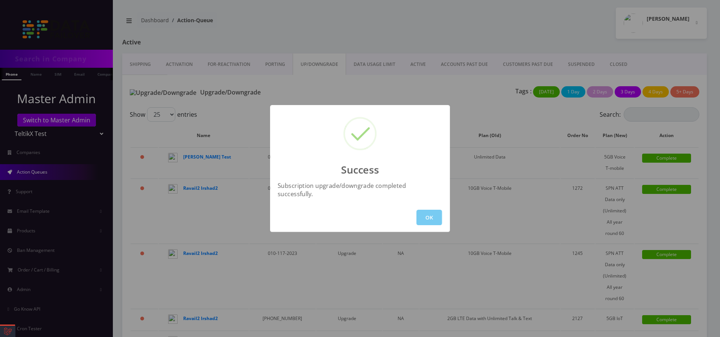
click at [428, 217] on button "OK" at bounding box center [429, 217] width 26 height 15
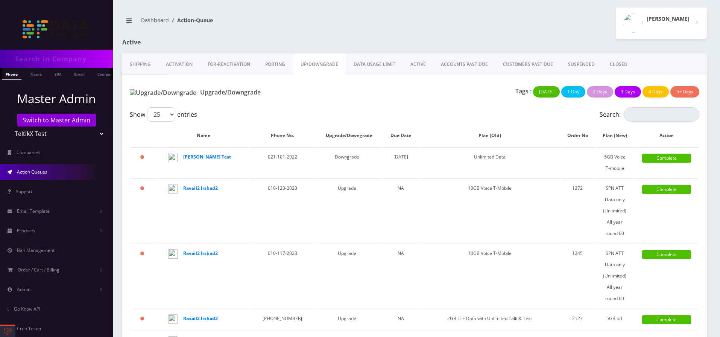
click at [385, 58] on link "DATA USAGE LIMIT" at bounding box center [374, 64] width 57 height 22
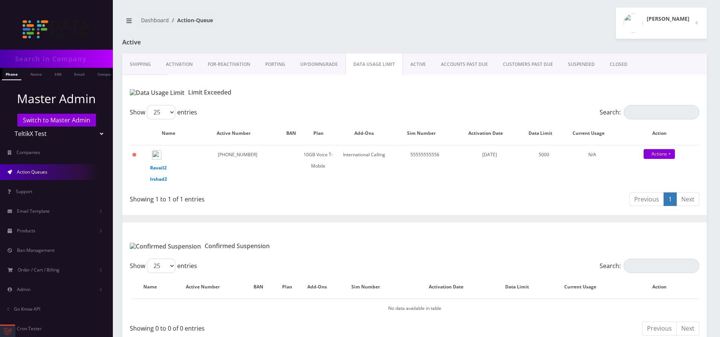
click at [416, 68] on link "ACTIVE" at bounding box center [418, 64] width 30 height 22
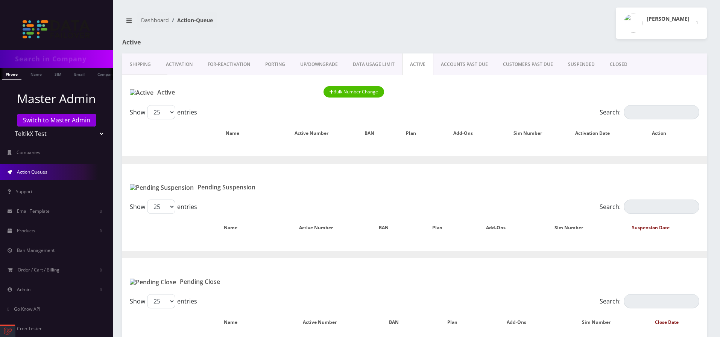
click at [458, 68] on link "ACCOUNTS PAST DUE" at bounding box center [464, 64] width 62 height 22
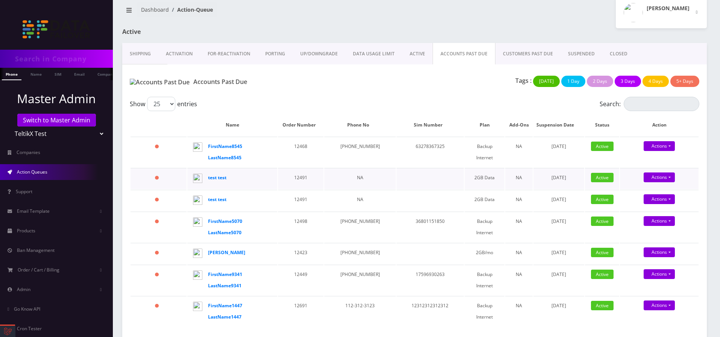
scroll to position [14, 0]
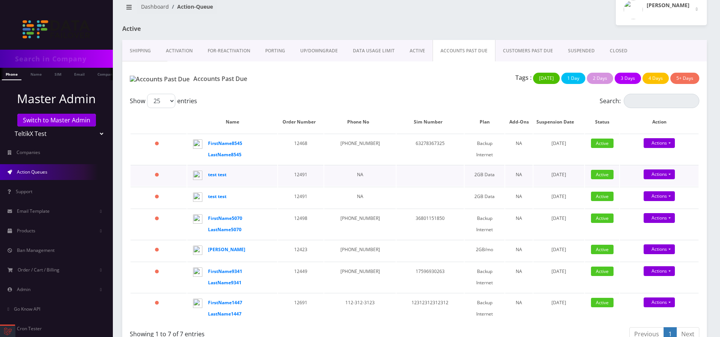
select select "01K76KCT0P2AJPN8N88ANN5DFJ"
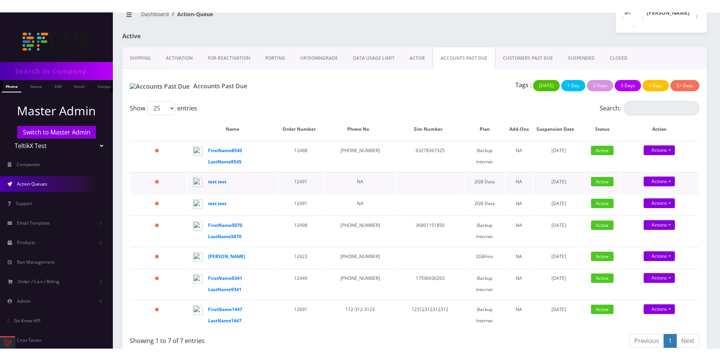
scroll to position [28, 0]
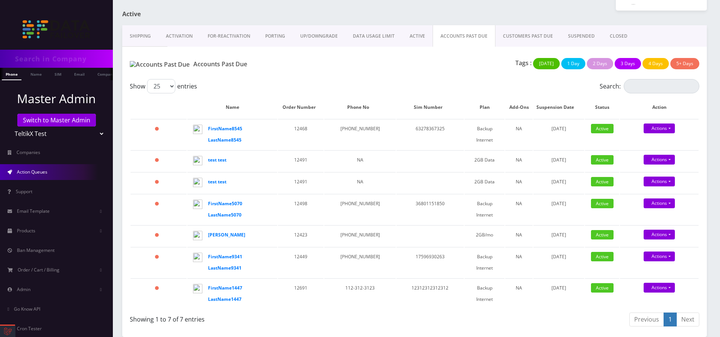
click at [6, 328] on link at bounding box center [7, 330] width 15 height 11
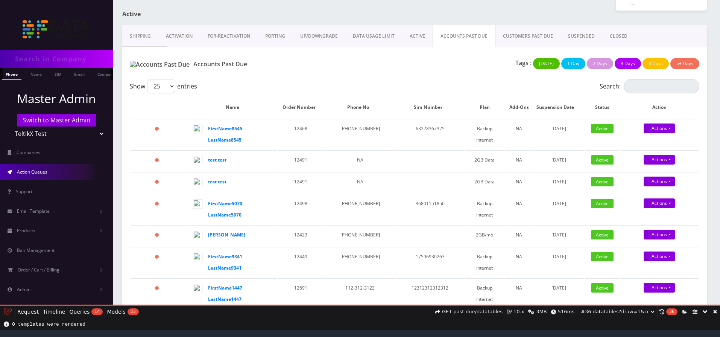
click at [703, 309] on link at bounding box center [705, 311] width 10 height 12
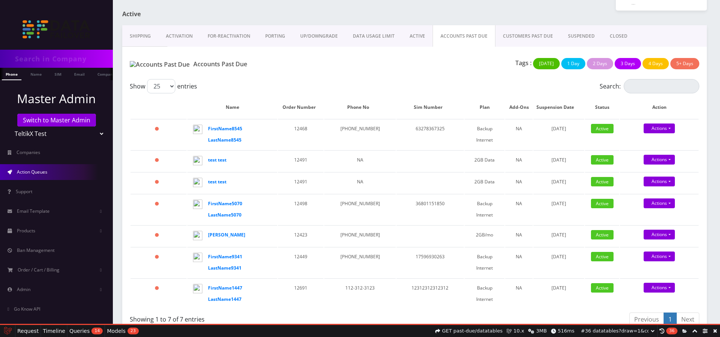
click at [697, 329] on link at bounding box center [695, 331] width 10 height 12
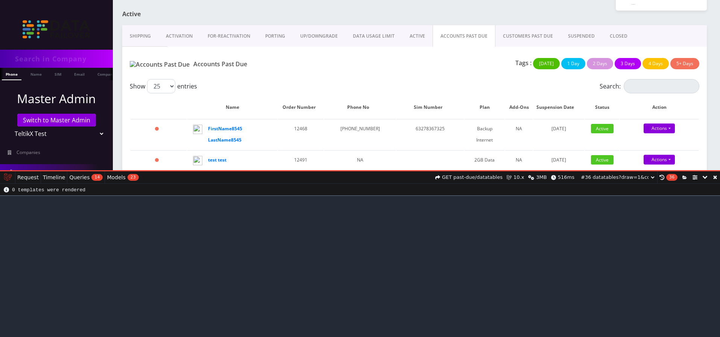
drag, startPoint x: 689, startPoint y: 305, endPoint x: 643, endPoint y: 162, distance: 150.1
click at [643, 171] on div "Request Messages 1 Timeline Exceptions Views 0 Queries 14 Models 23 Mails 1 Gat…" at bounding box center [360, 253] width 720 height 165
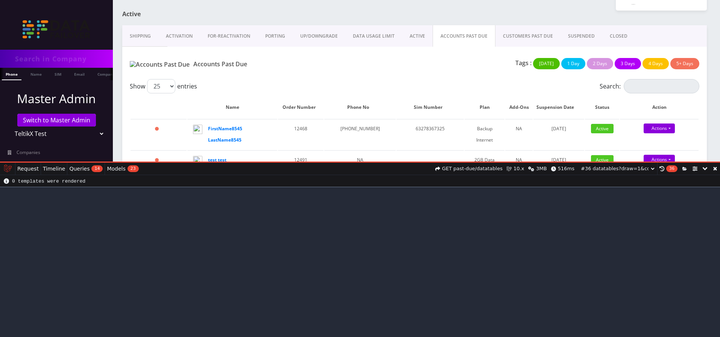
click at [81, 169] on span "Queries" at bounding box center [79, 169] width 20 height 0
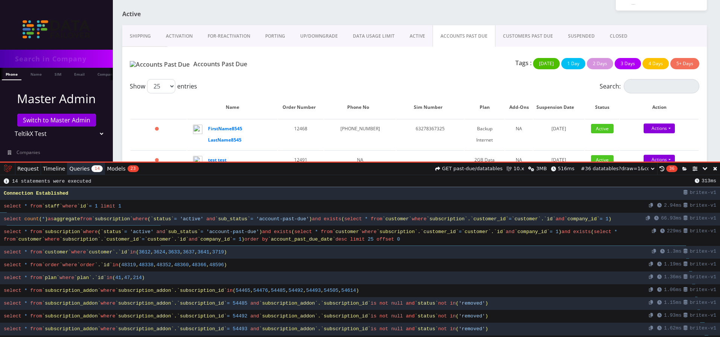
click at [59, 242] on span "where" at bounding box center [52, 239] width 15 height 6
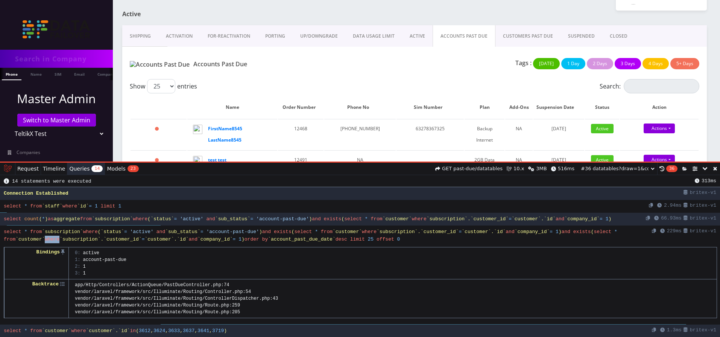
click at [59, 242] on span "where" at bounding box center [52, 239] width 15 height 6
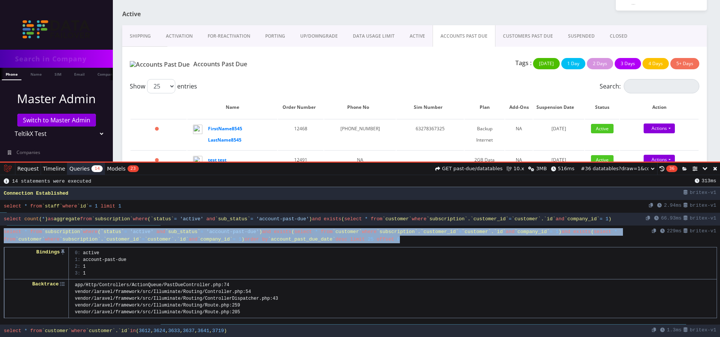
click at [59, 242] on span "where" at bounding box center [52, 239] width 15 height 6
